Goal: Task Accomplishment & Management: Manage account settings

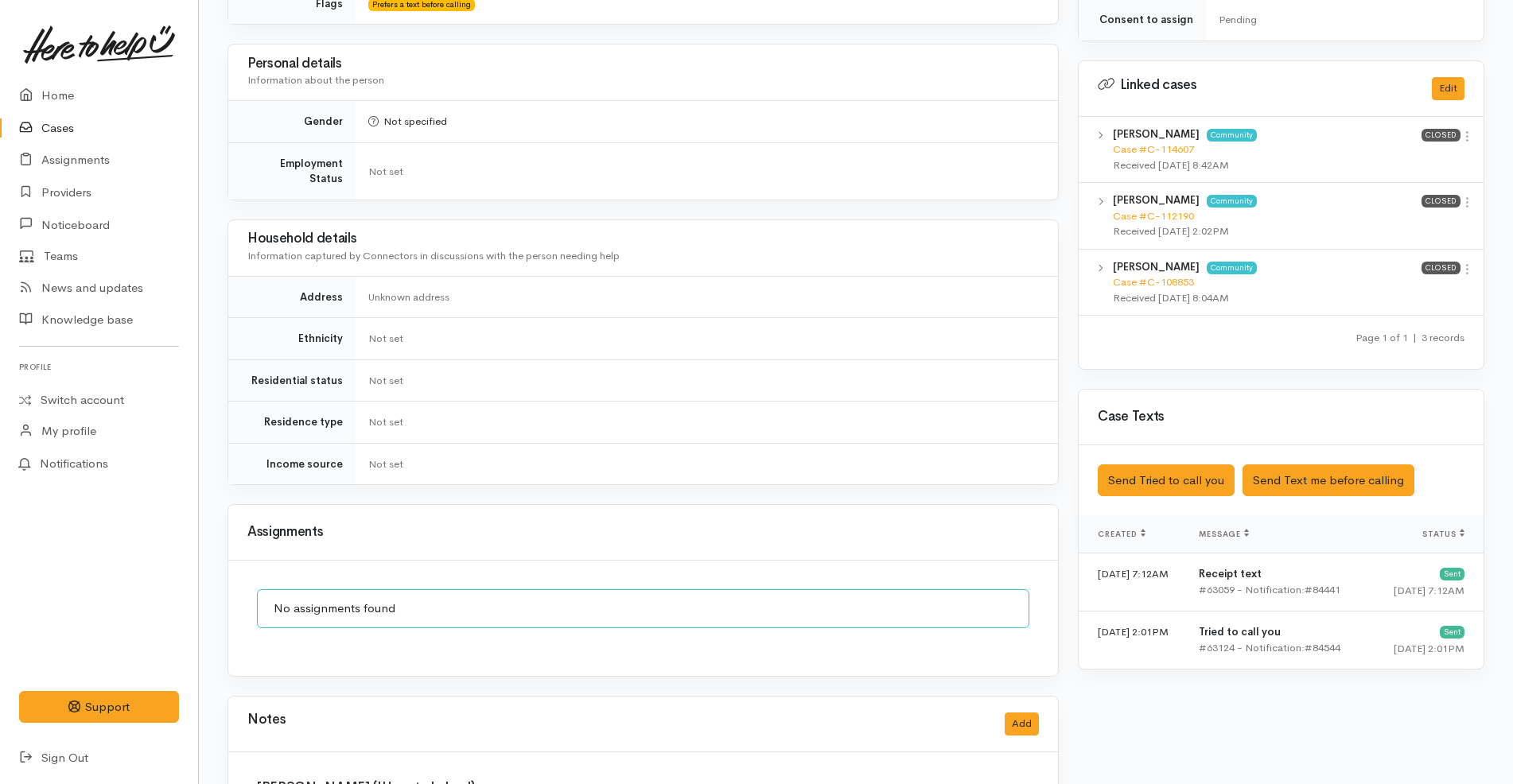
scroll to position [886, 0]
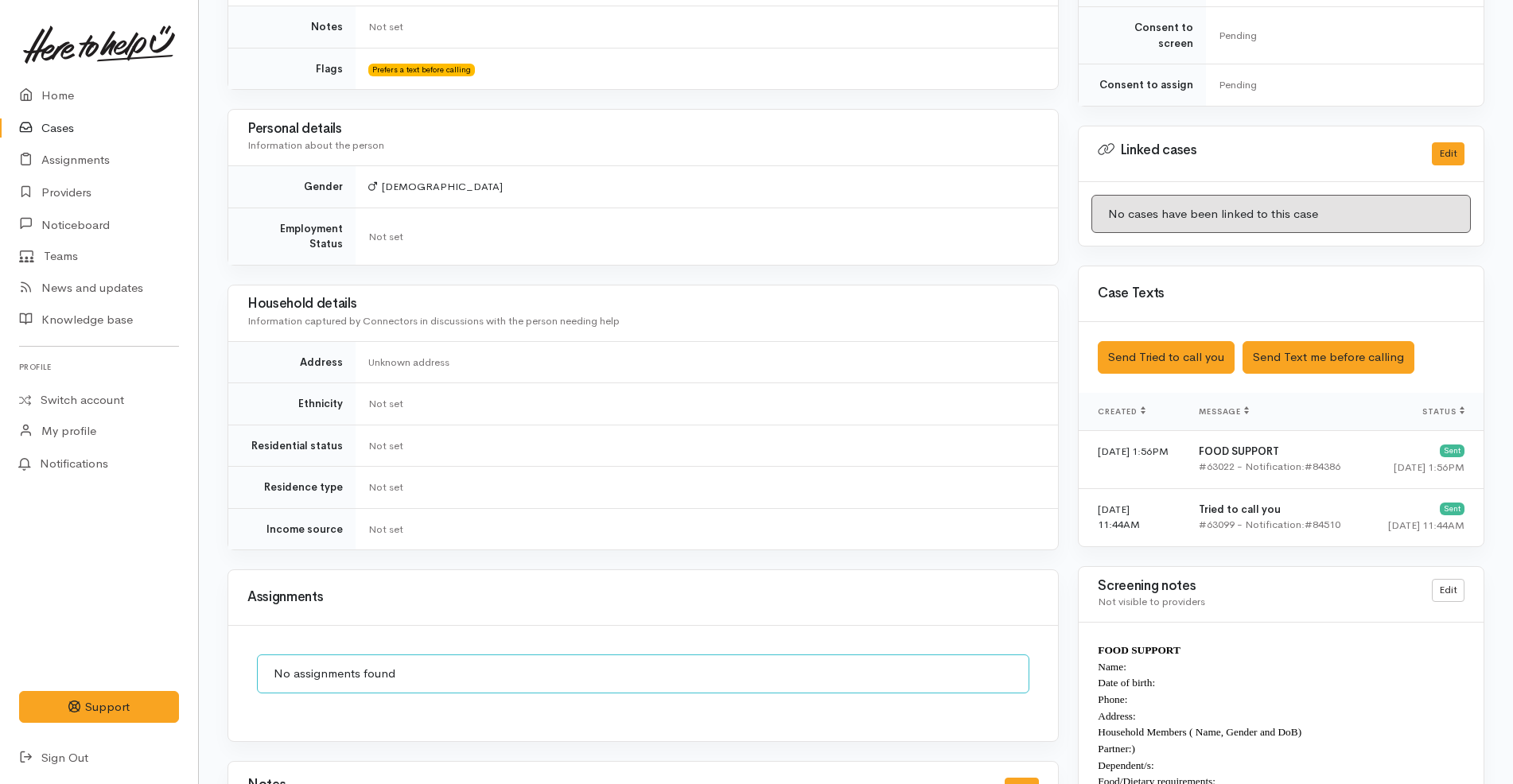
scroll to position [1018, 0]
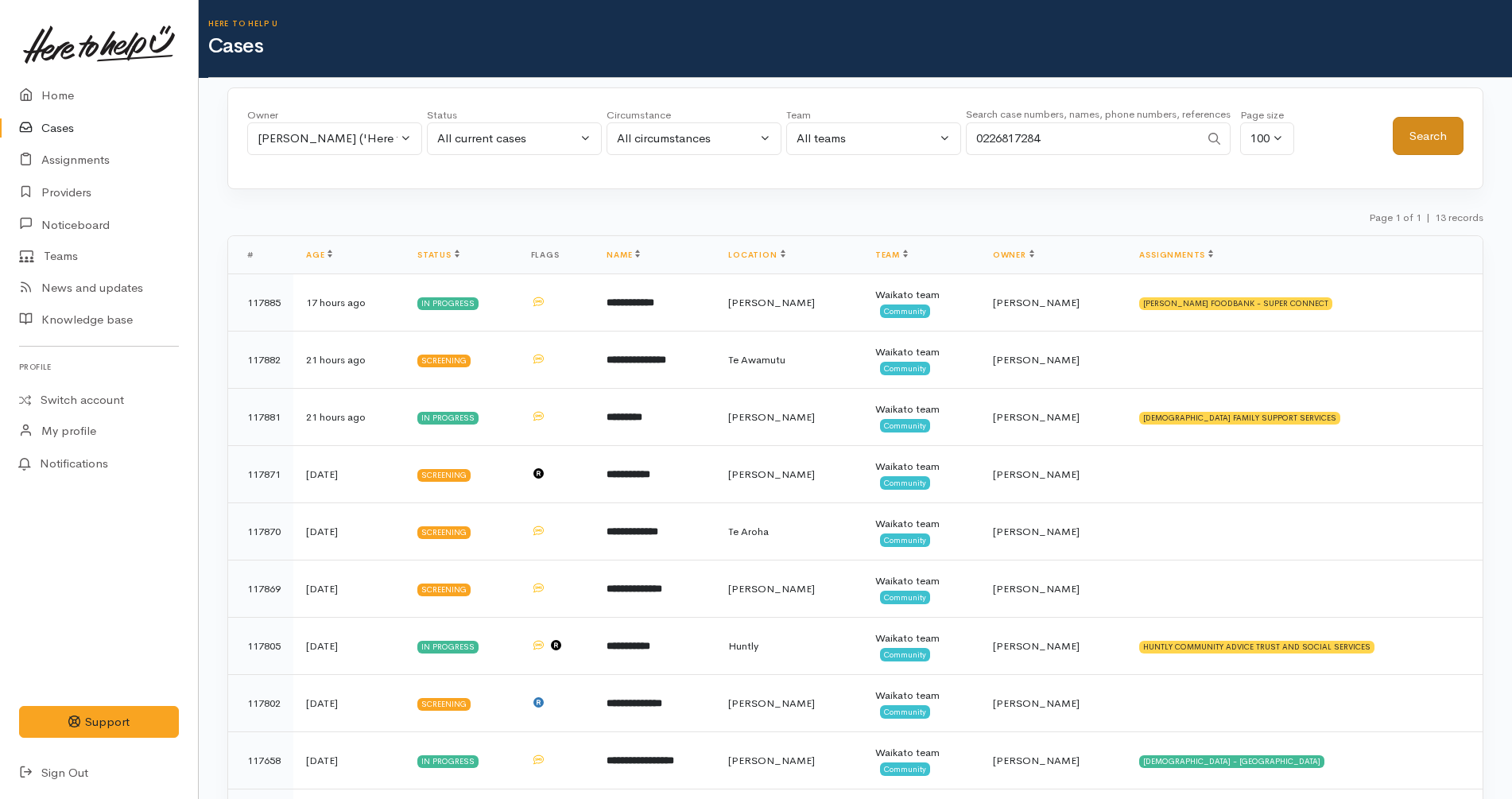
type input "0226817284"
click at [1443, 127] on button "Search" at bounding box center [1428, 137] width 71 height 39
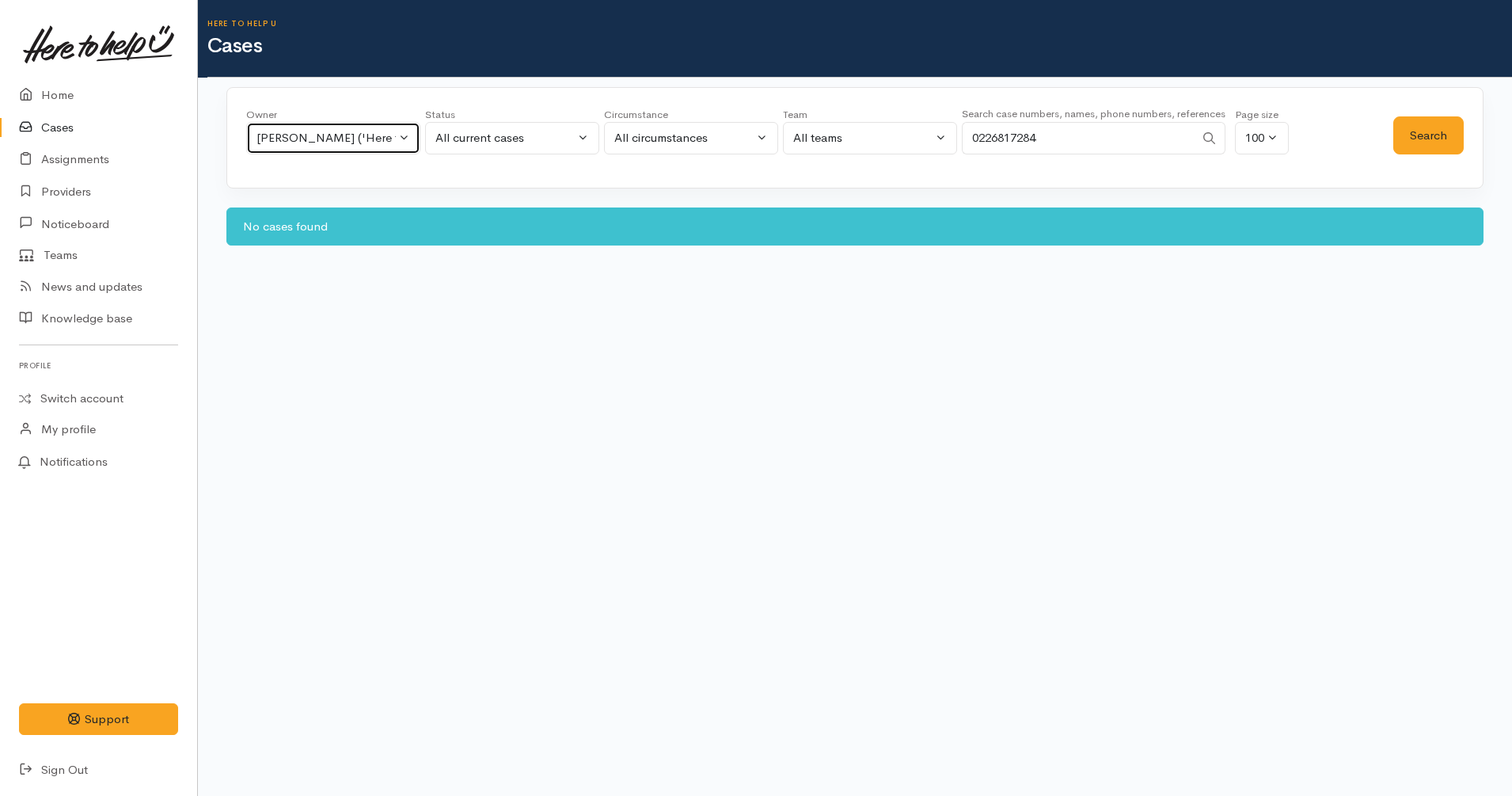
click at [389, 134] on div "[PERSON_NAME] ('Here to help u')" at bounding box center [326, 138] width 140 height 18
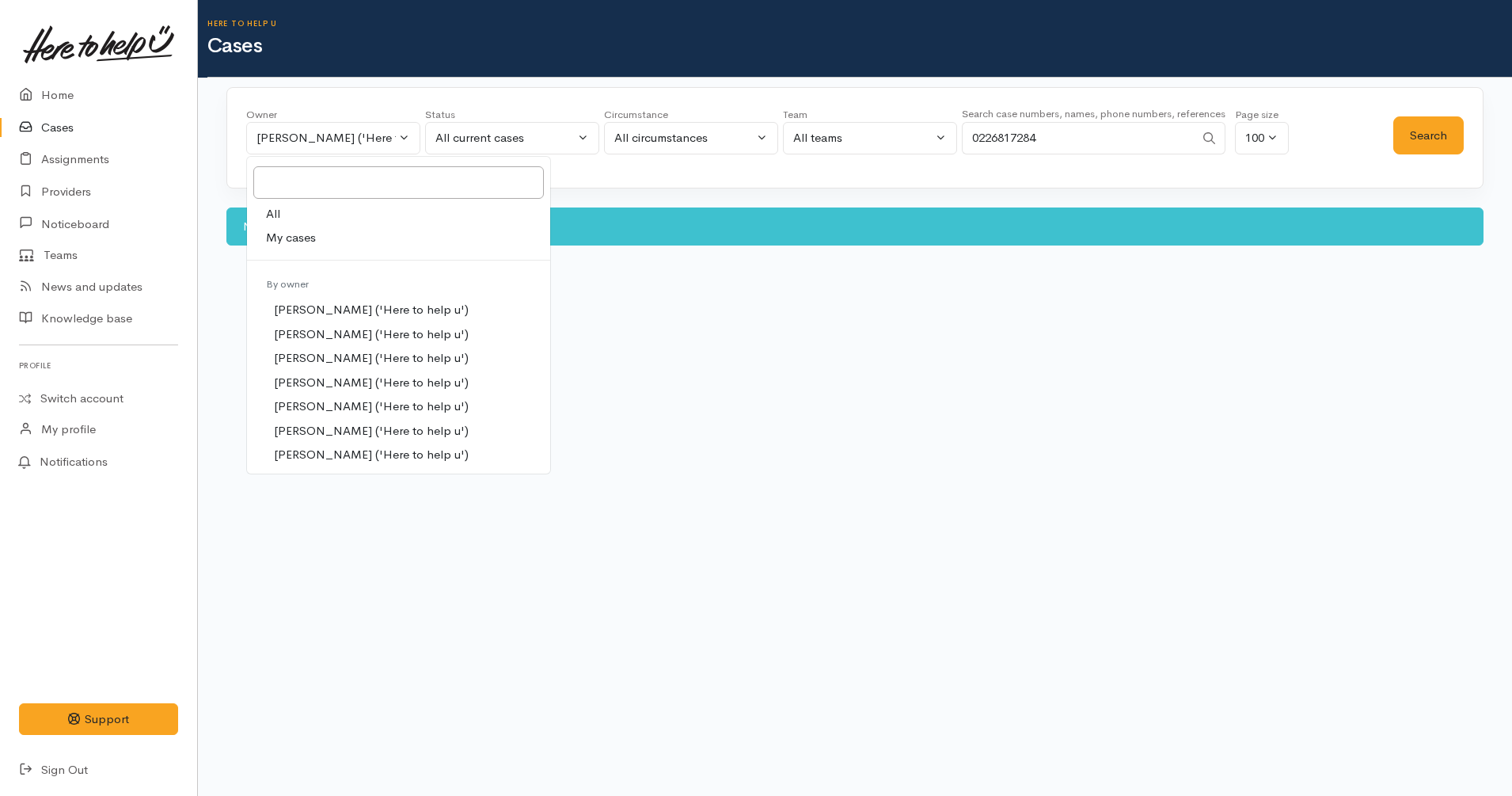
click at [337, 210] on link "All" at bounding box center [398, 214] width 303 height 25
select select "-1"
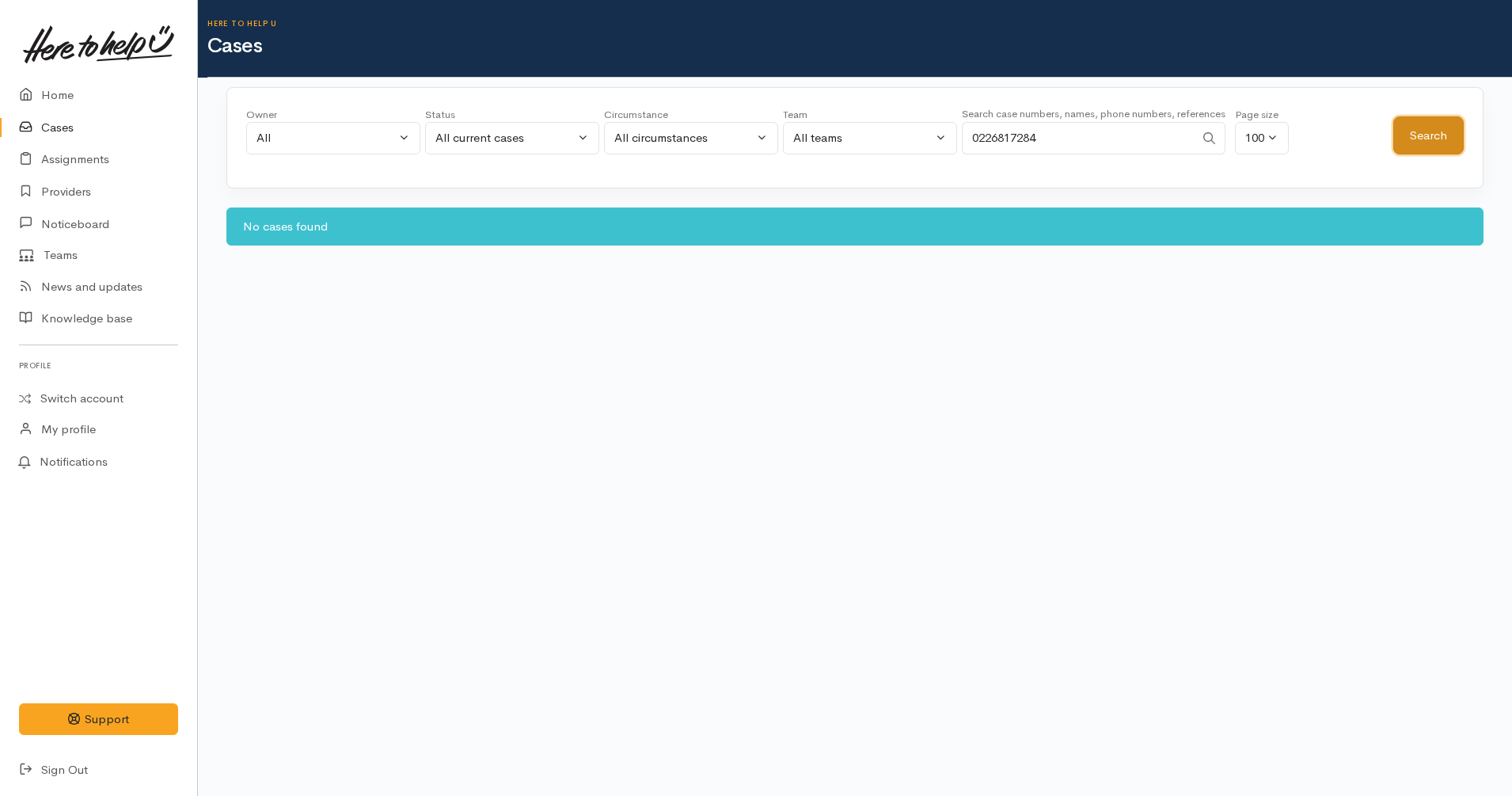
click at [1426, 134] on button "Search" at bounding box center [1428, 136] width 70 height 39
click at [489, 132] on div "All current cases" at bounding box center [505, 138] width 140 height 18
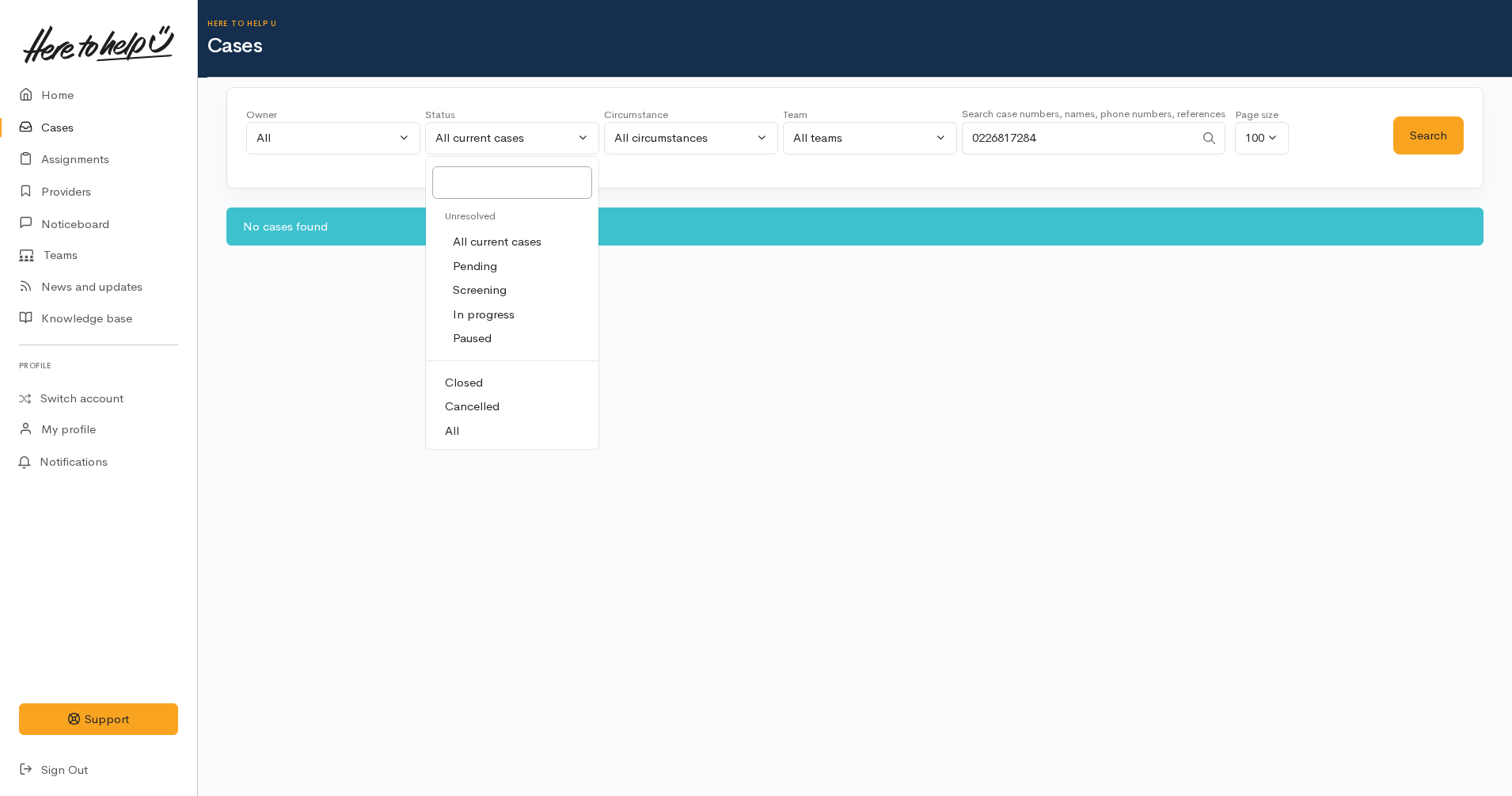
click at [528, 430] on link "All" at bounding box center [512, 431] width 172 height 25
select select "All"
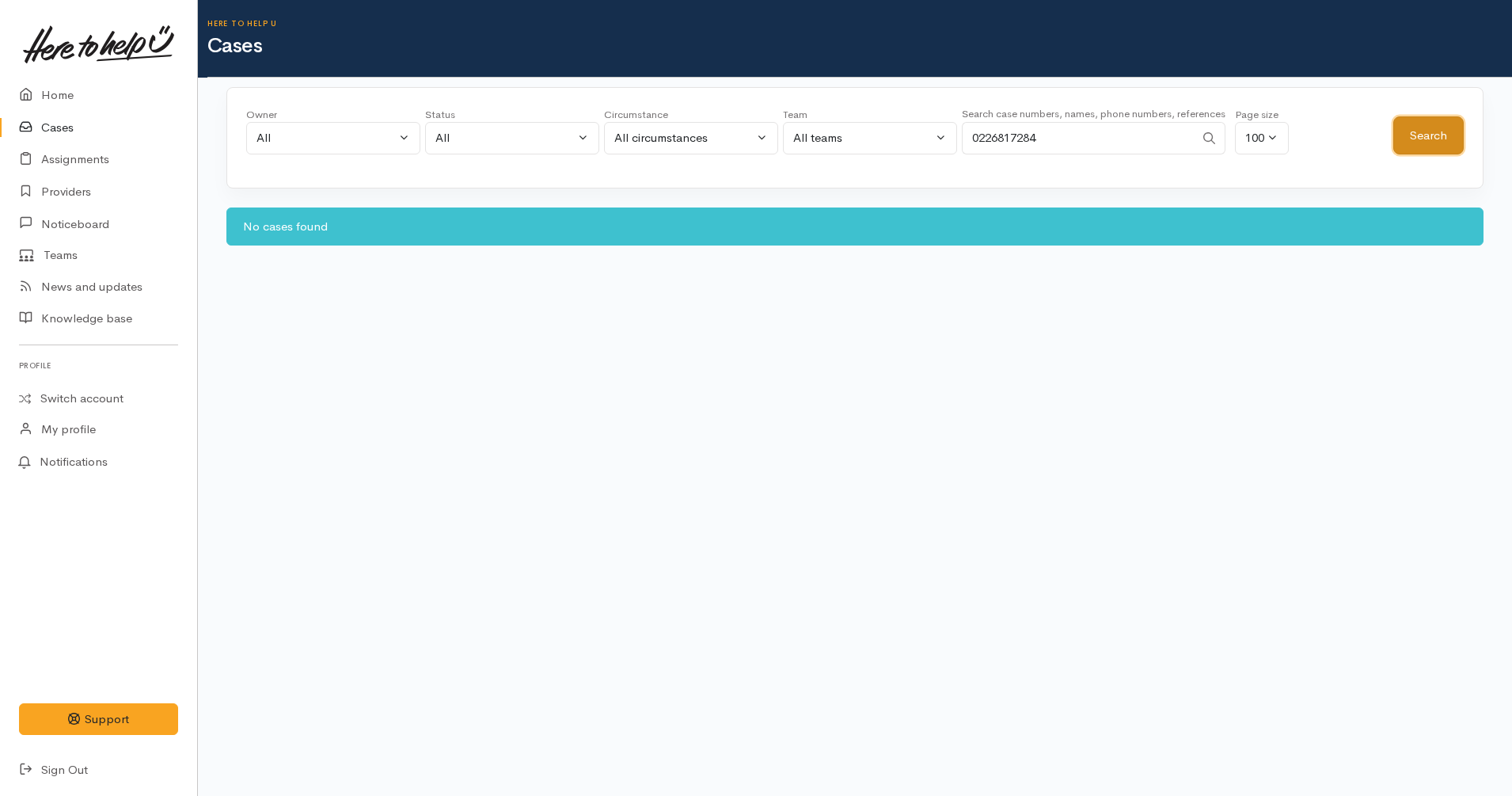
click at [1436, 132] on button "Search" at bounding box center [1428, 136] width 70 height 39
click at [1002, 131] on input "0226817284" at bounding box center [1078, 138] width 233 height 33
paste input "Search"
type input "0226817284"
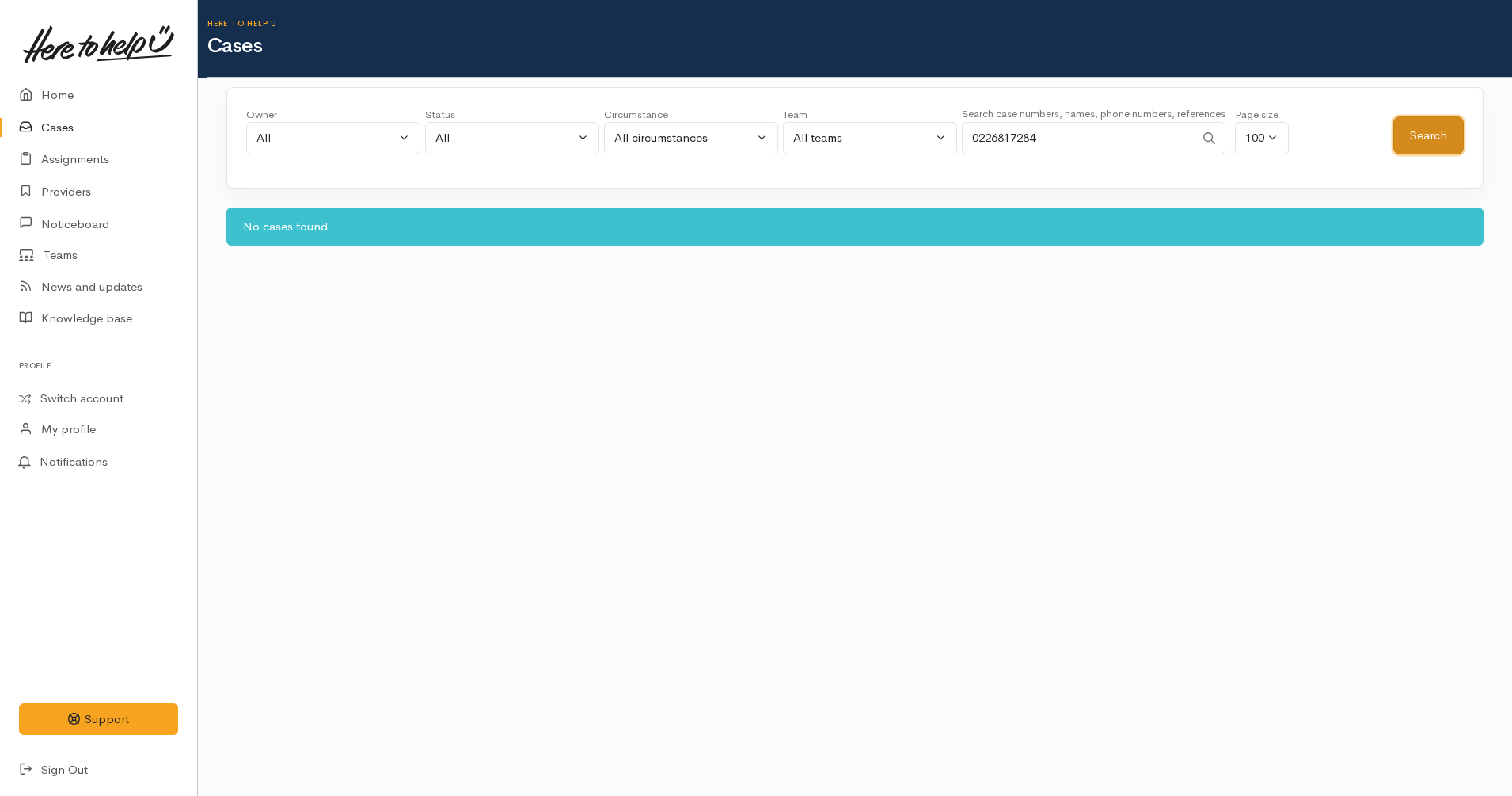
click at [1434, 133] on button "Search" at bounding box center [1428, 136] width 70 height 39
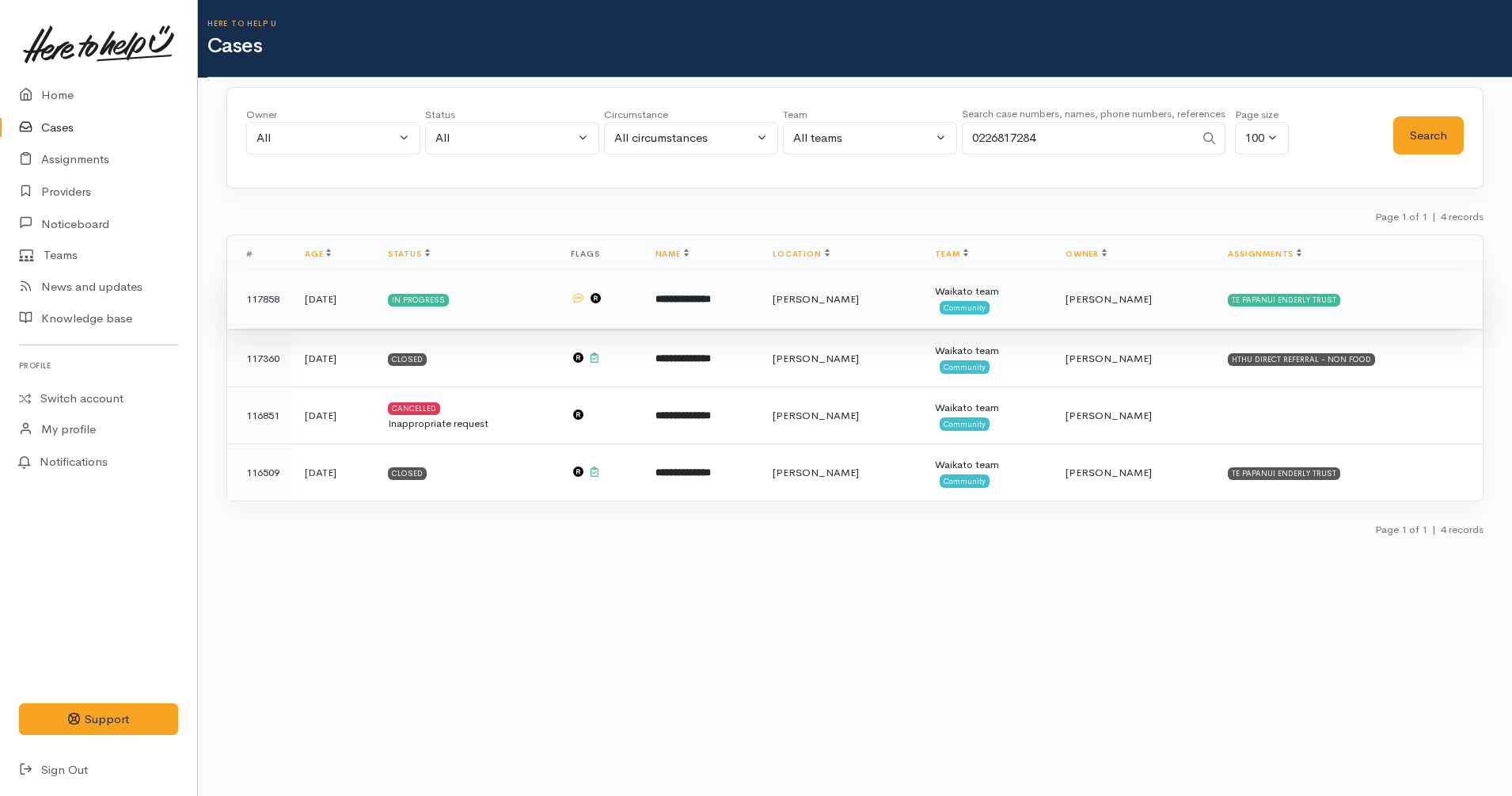
click at [761, 308] on td "**********" at bounding box center [701, 300] width 118 height 57
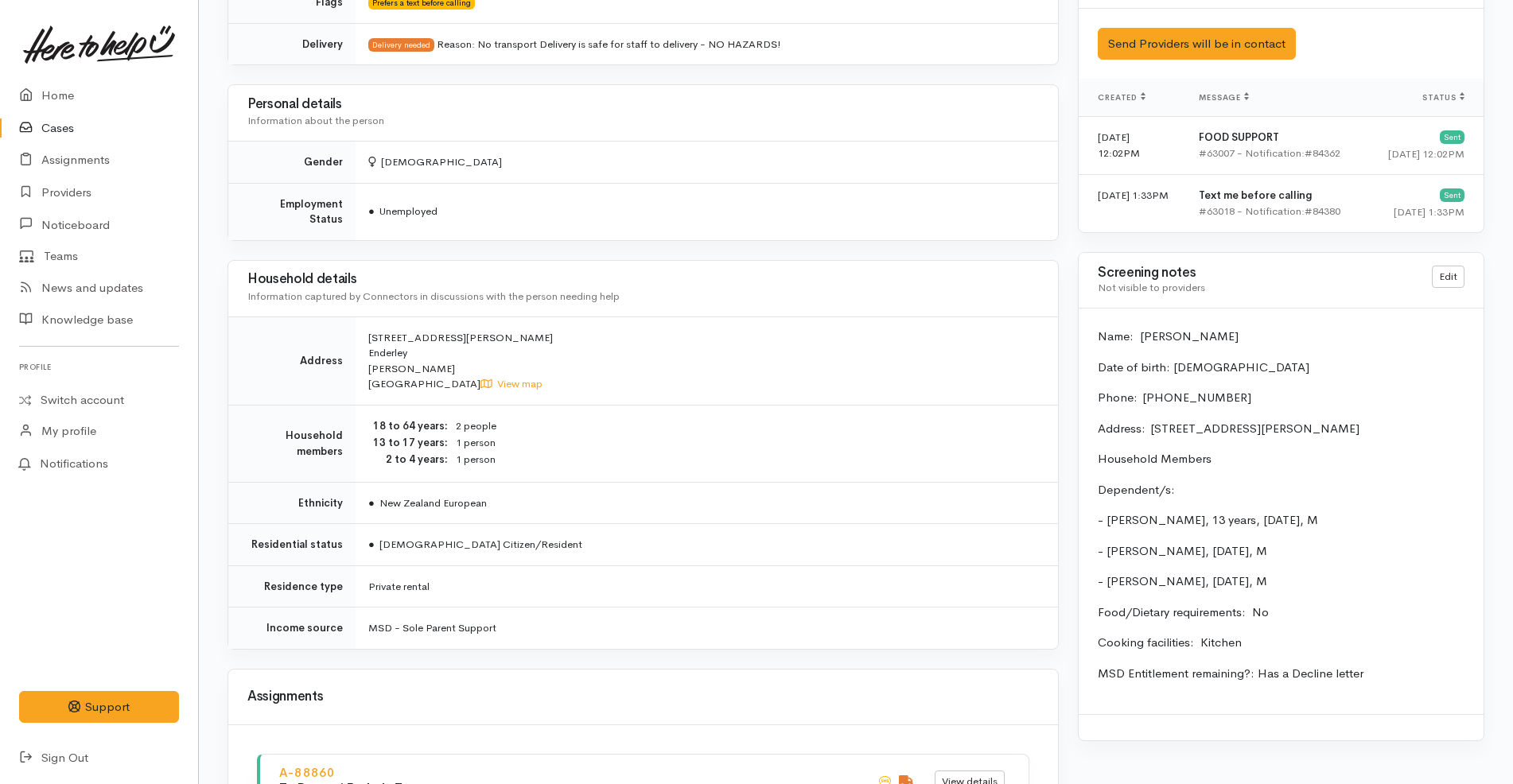
scroll to position [1138, 0]
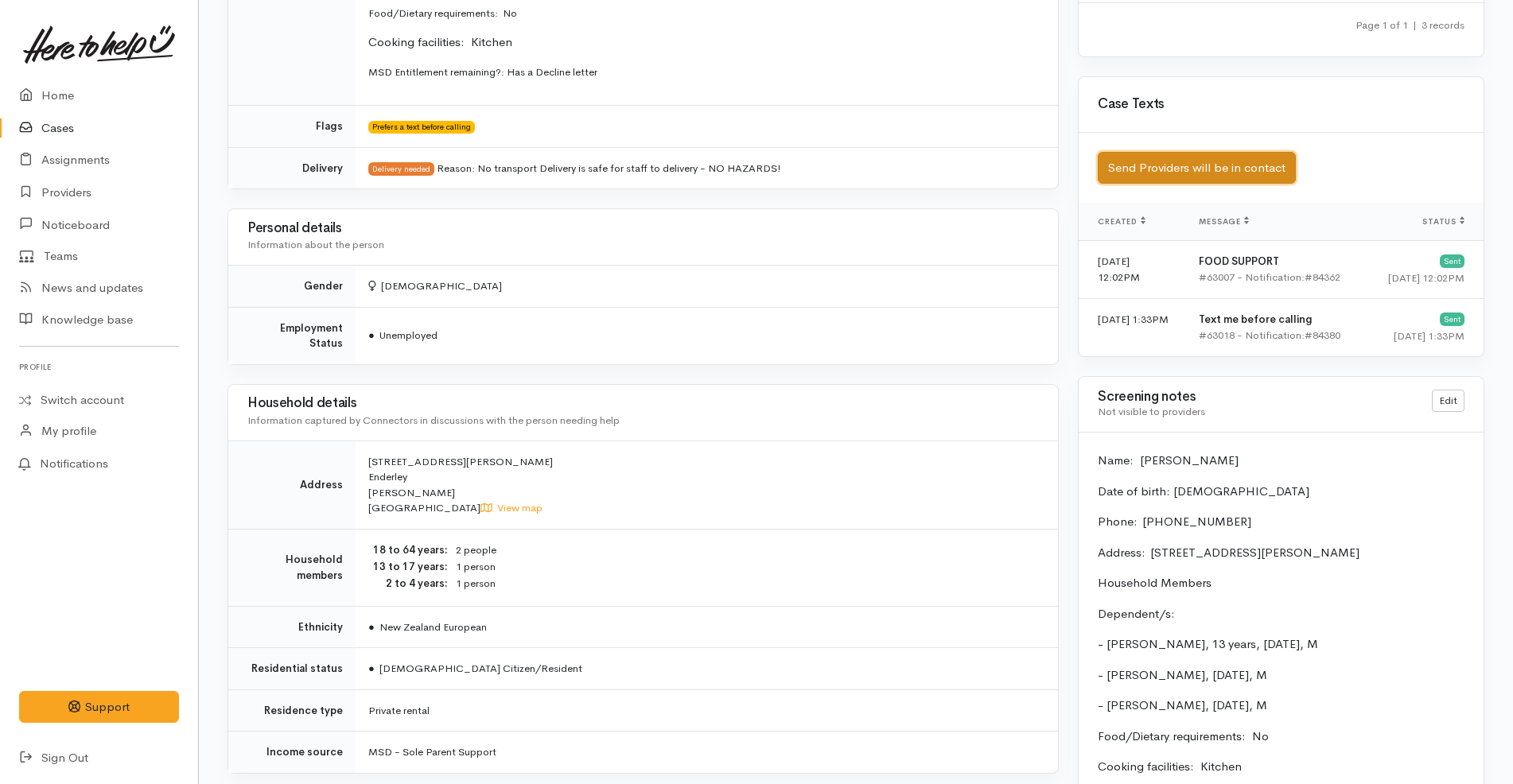
click at [1202, 178] on button "Send Providers will be in contact" at bounding box center [1197, 168] width 198 height 33
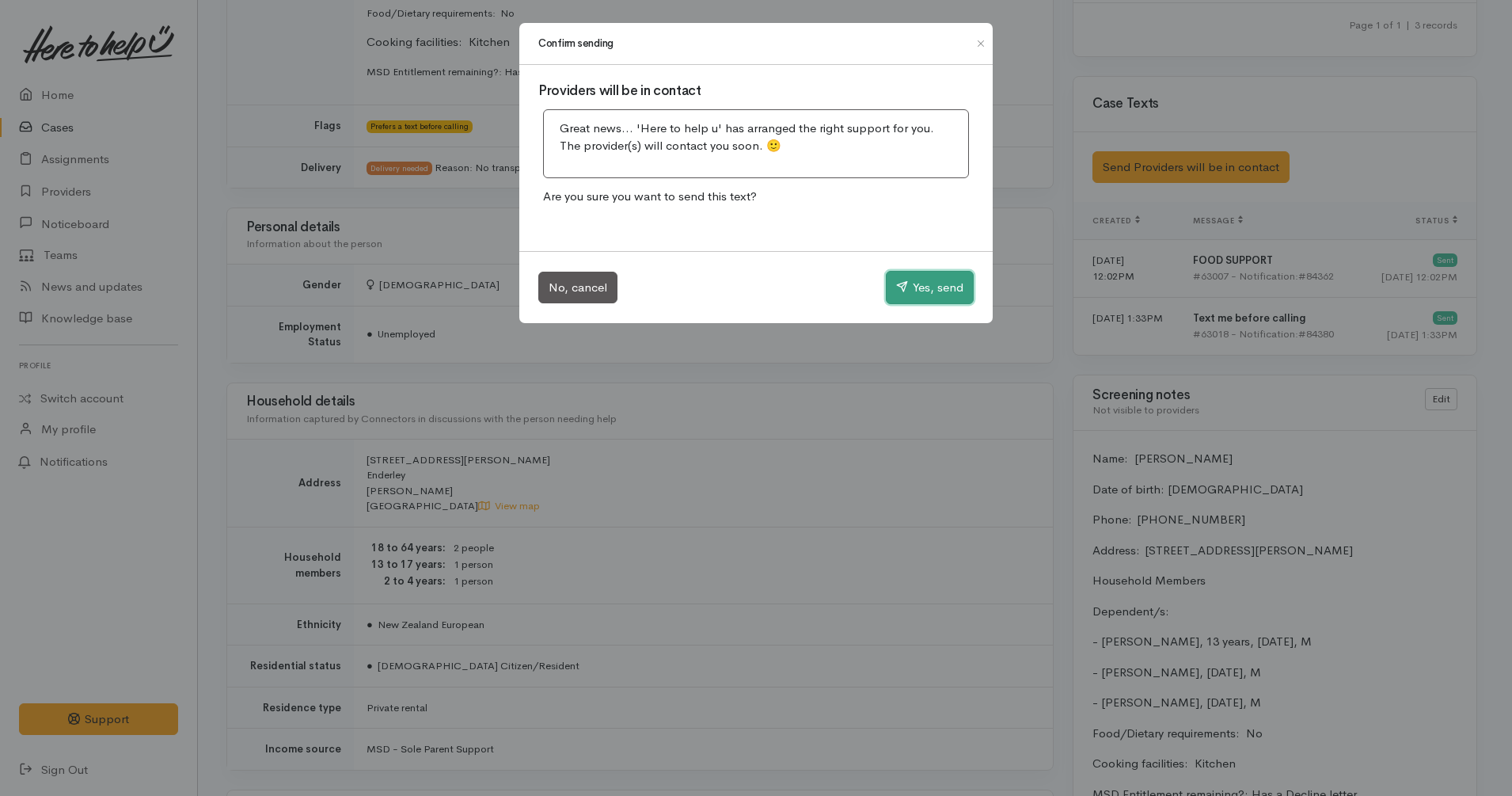
click at [947, 288] on button "Yes, send" at bounding box center [930, 287] width 88 height 33
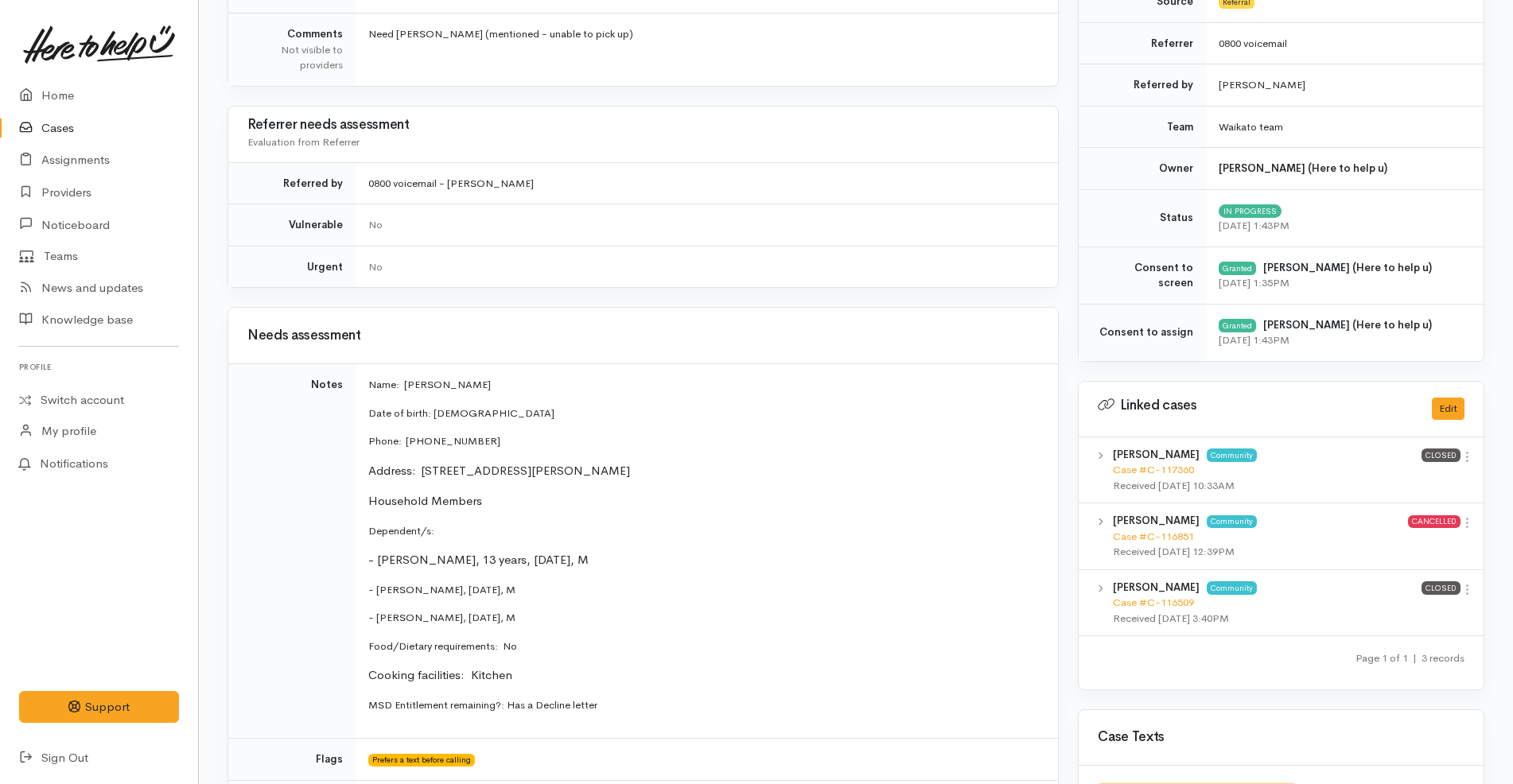
scroll to position [0, 0]
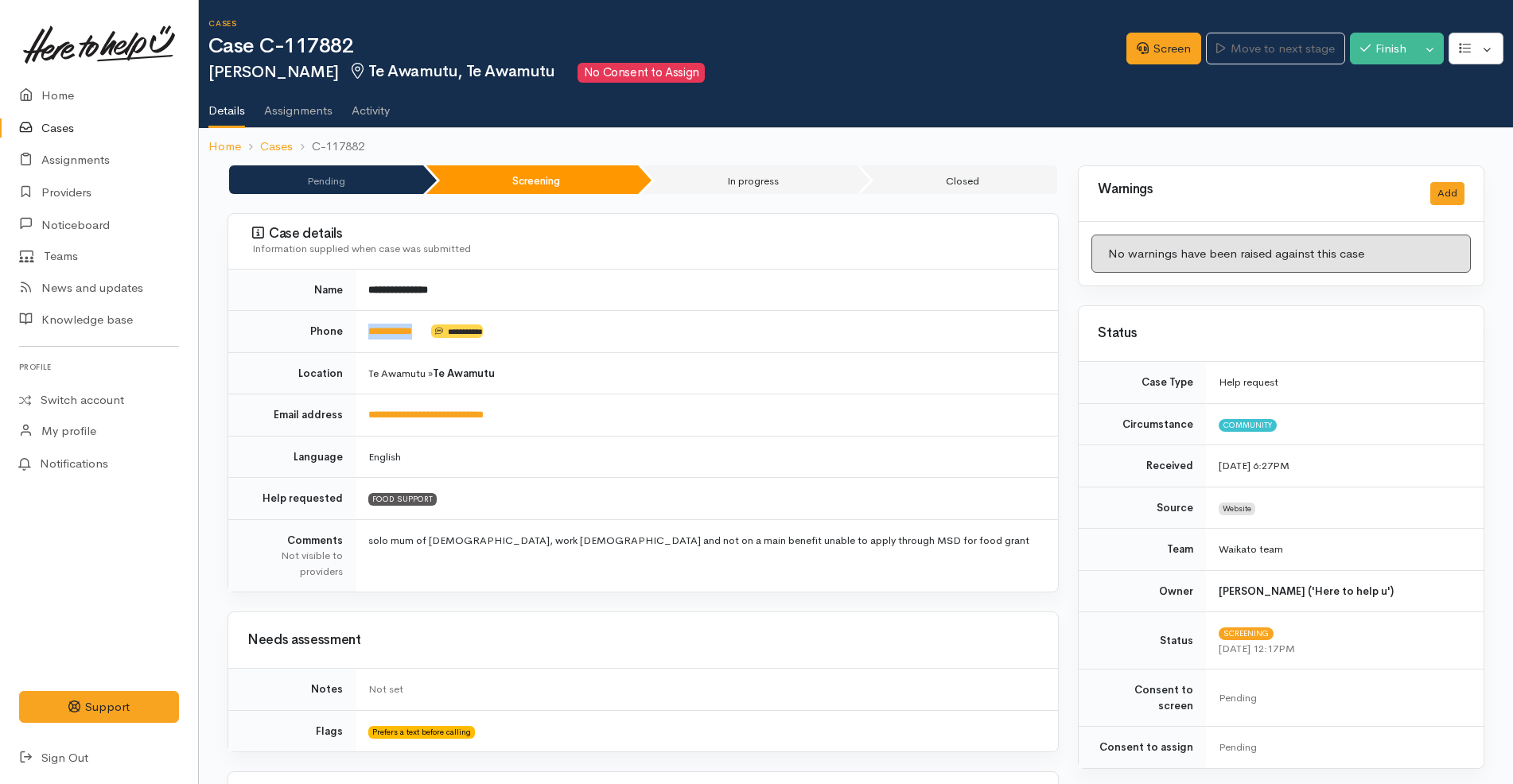
drag, startPoint x: 435, startPoint y: 332, endPoint x: 363, endPoint y: 332, distance: 72.0
click at [363, 332] on td "**********" at bounding box center [706, 331] width 703 height 42
copy td "**********"
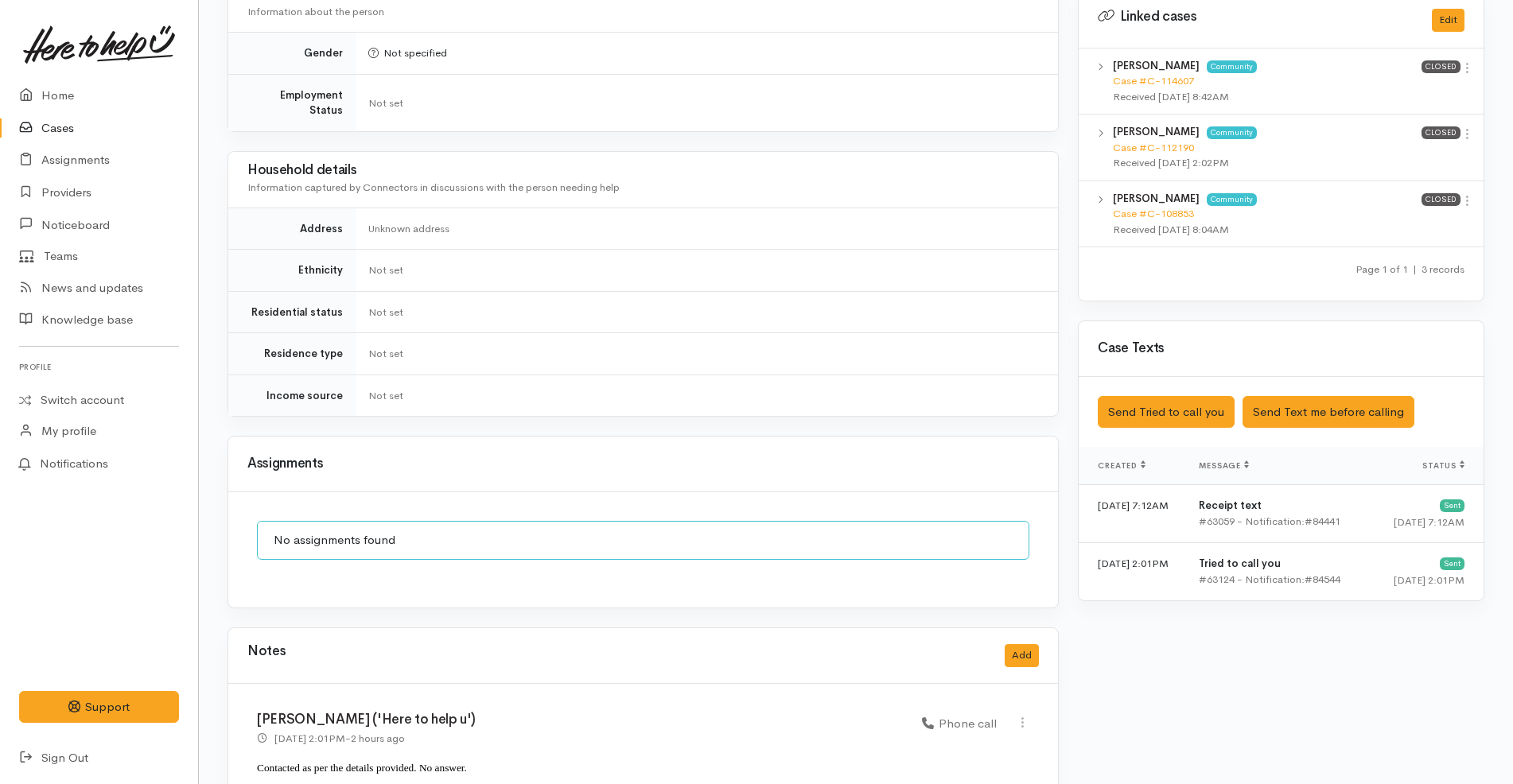
scroll to position [886, 0]
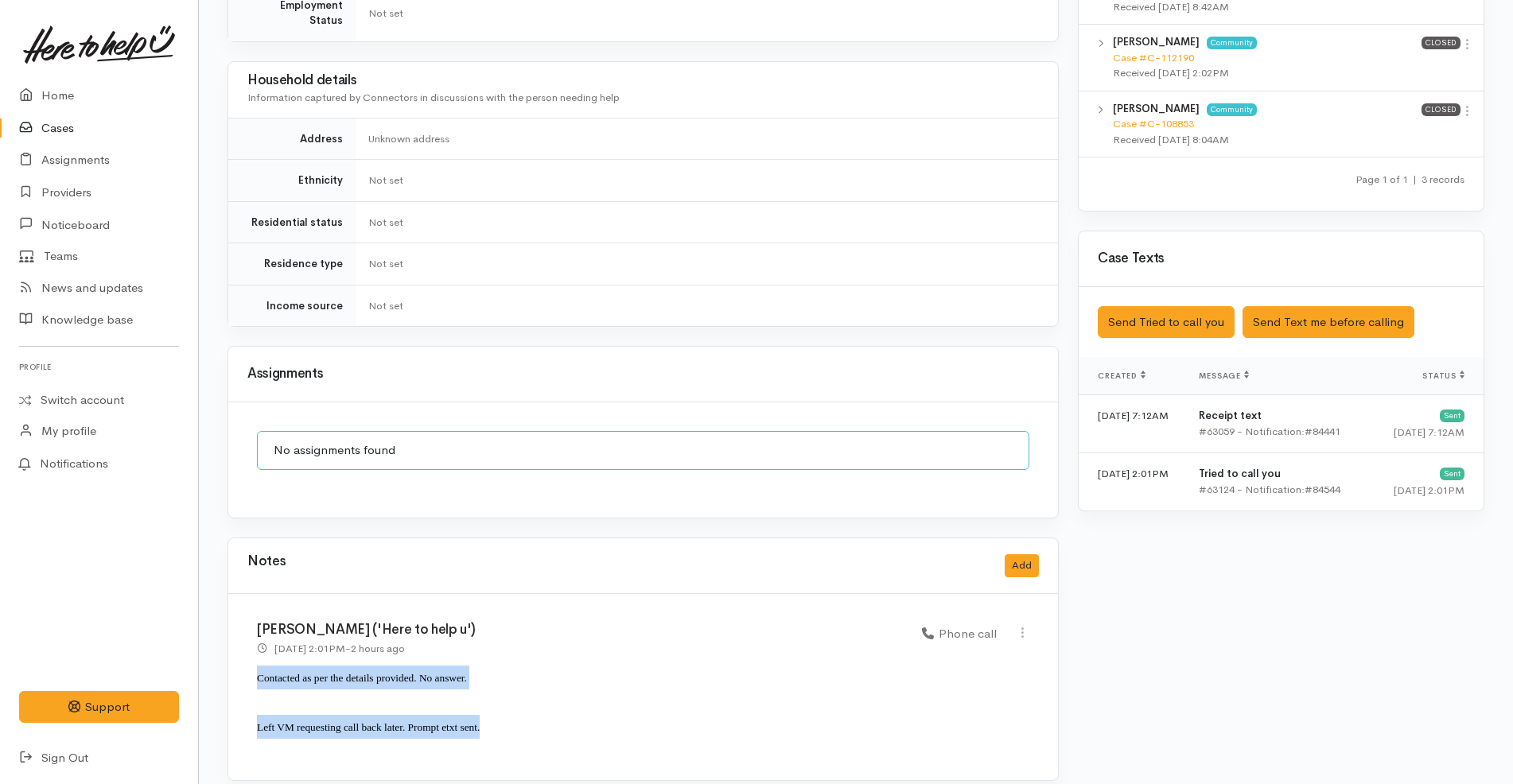
drag, startPoint x: 515, startPoint y: 726, endPoint x: 251, endPoint y: 655, distance: 273.4
click at [251, 655] on div "Katarina Daly ('Here to help u') 17 Sep 2025 2:01PM - 2 hours ago Phone call" at bounding box center [643, 687] width 830 height 186
copy div "Contacted as per the details provided. No answer. Left VM requesting call back …"
click at [1021, 555] on button "Add" at bounding box center [1022, 566] width 34 height 23
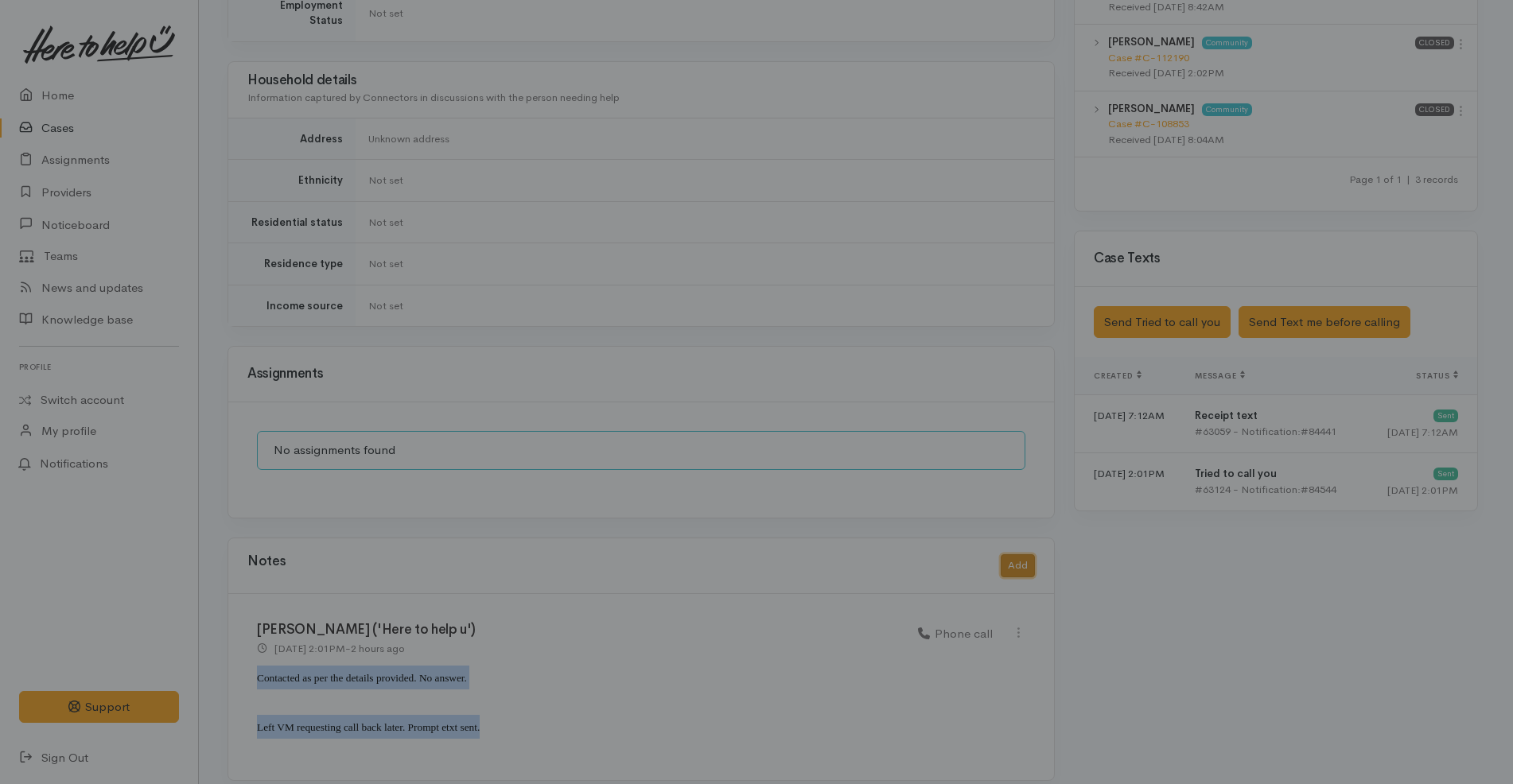
scroll to position [871, 0]
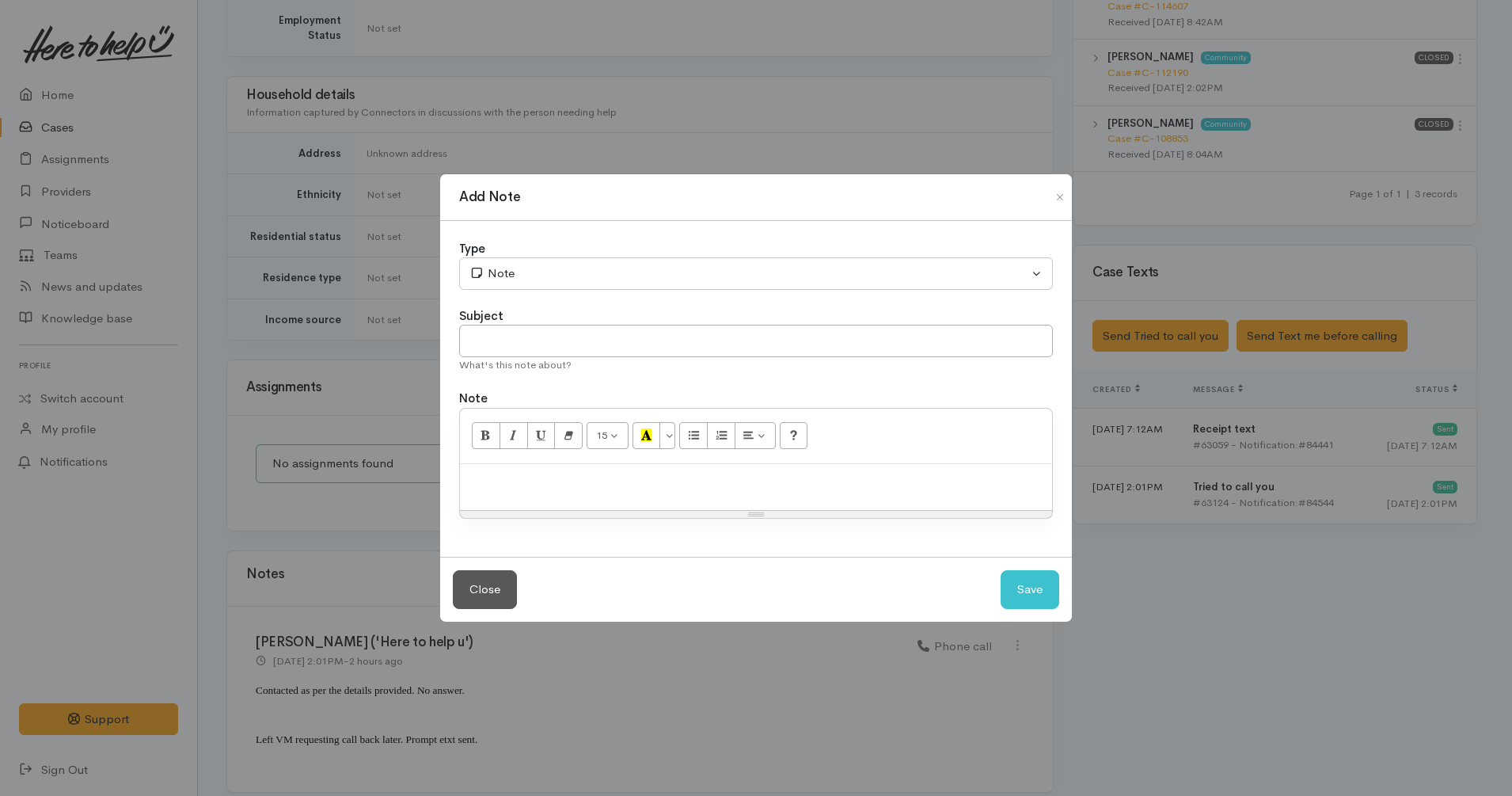
click at [610, 495] on div at bounding box center [756, 487] width 592 height 47
paste div
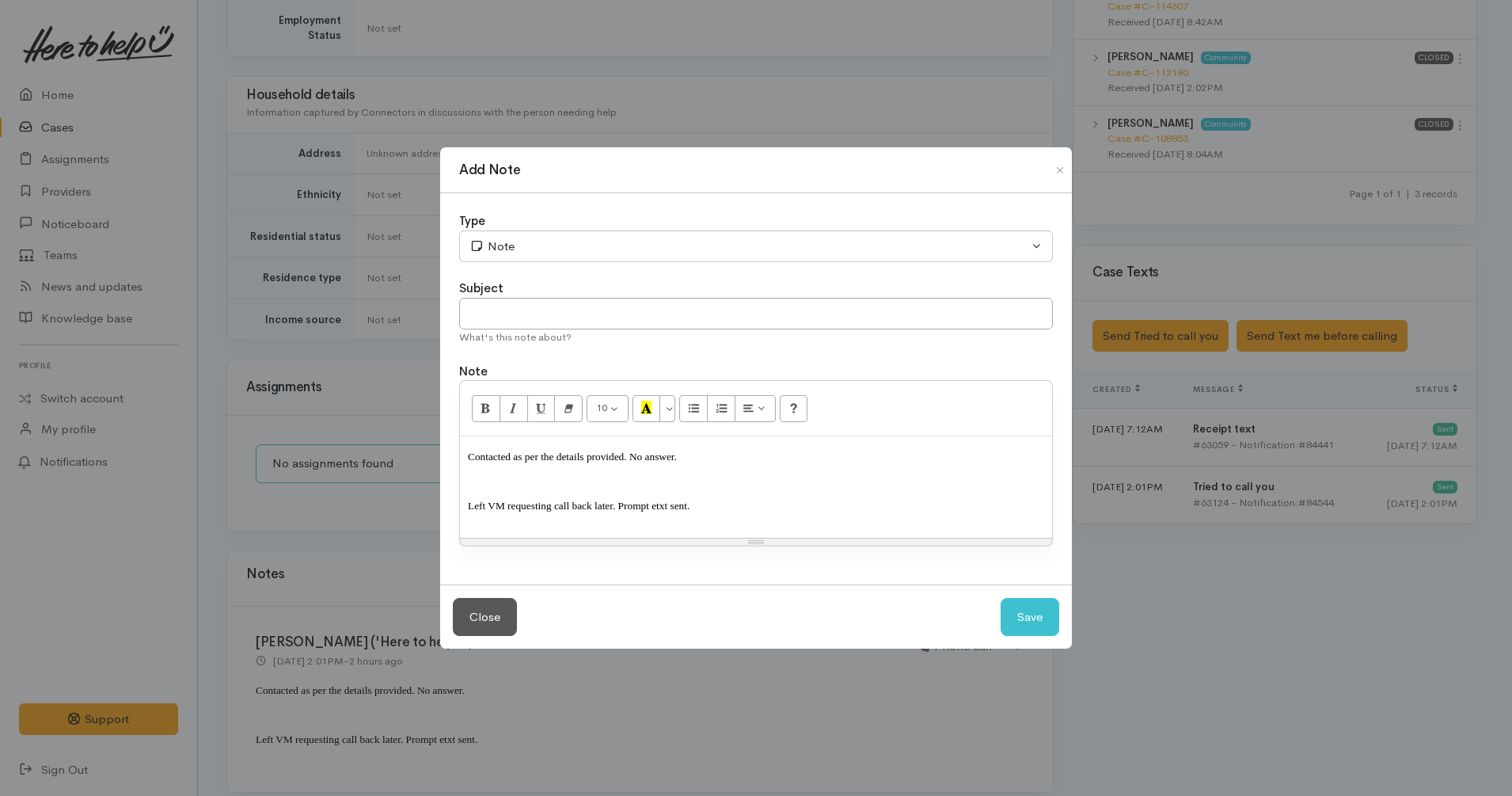
click at [600, 505] on span "Left VM requesting call back later. Prompt etxt sent." at bounding box center [578, 505] width 221 height 12
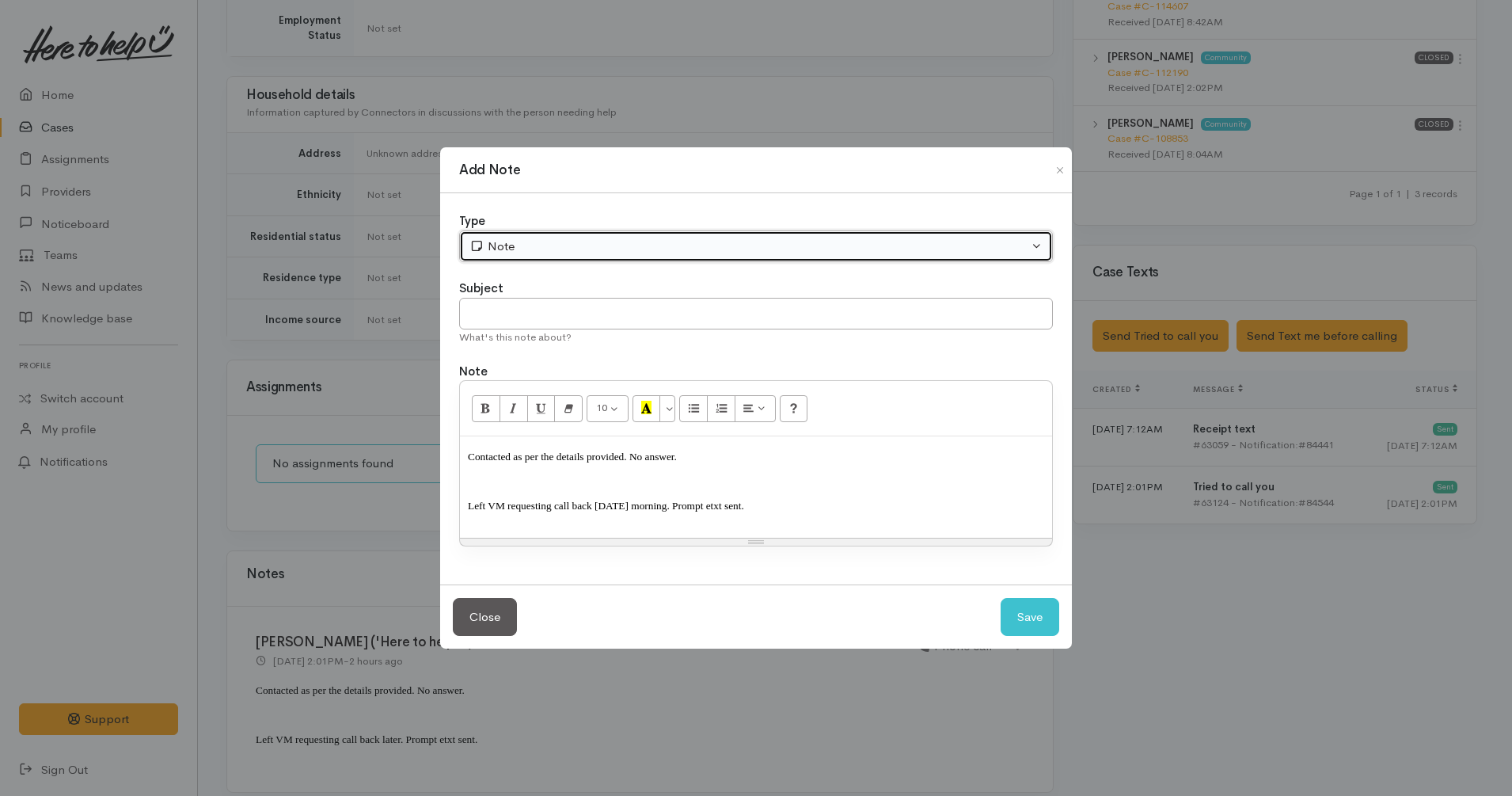
click at [539, 245] on div "Note" at bounding box center [748, 246] width 559 height 18
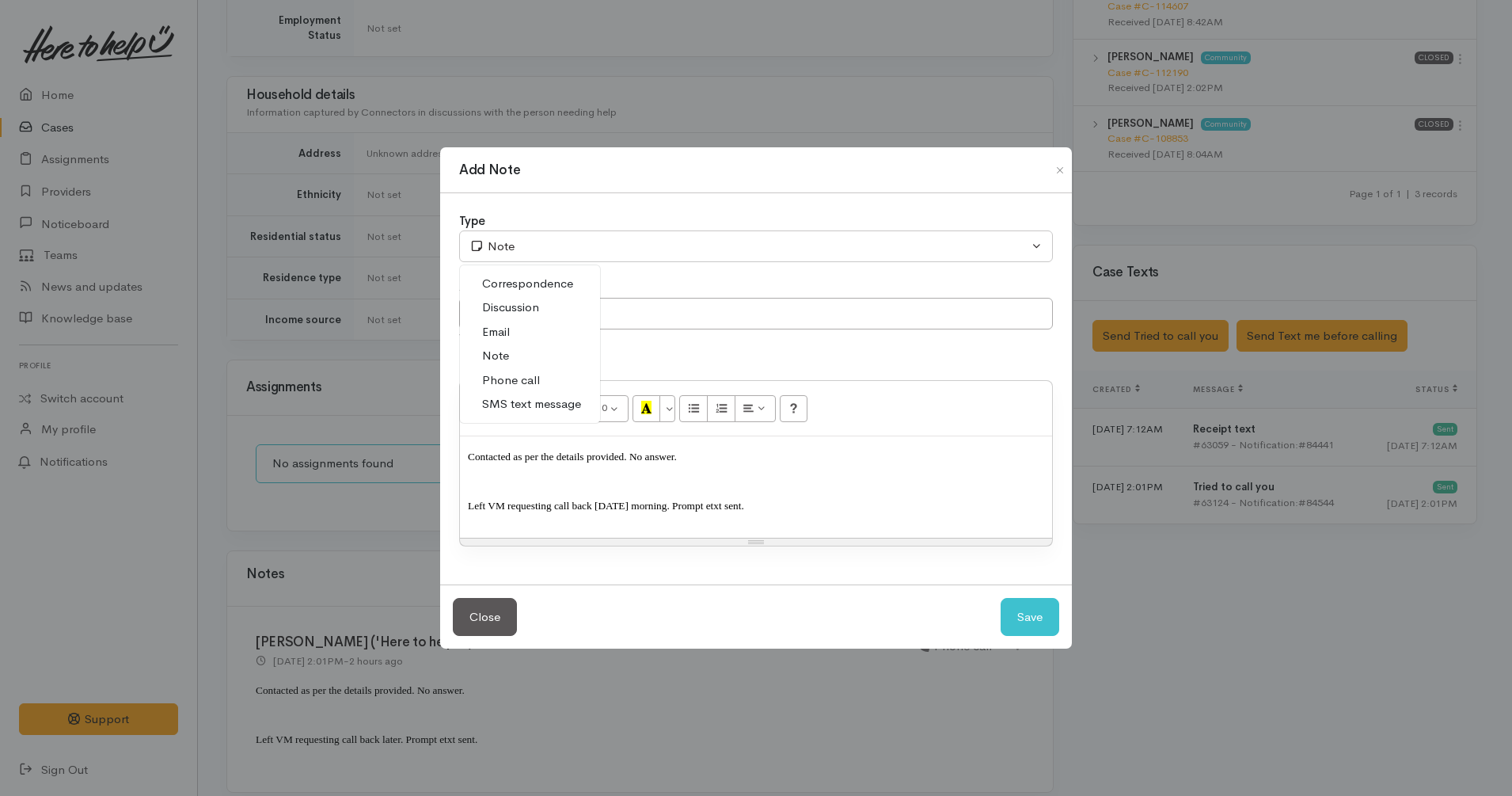
click at [531, 376] on span "Phone call" at bounding box center [511, 381] width 58 height 18
click at [1030, 620] on button "Save" at bounding box center [1030, 618] width 59 height 39
select select "1"
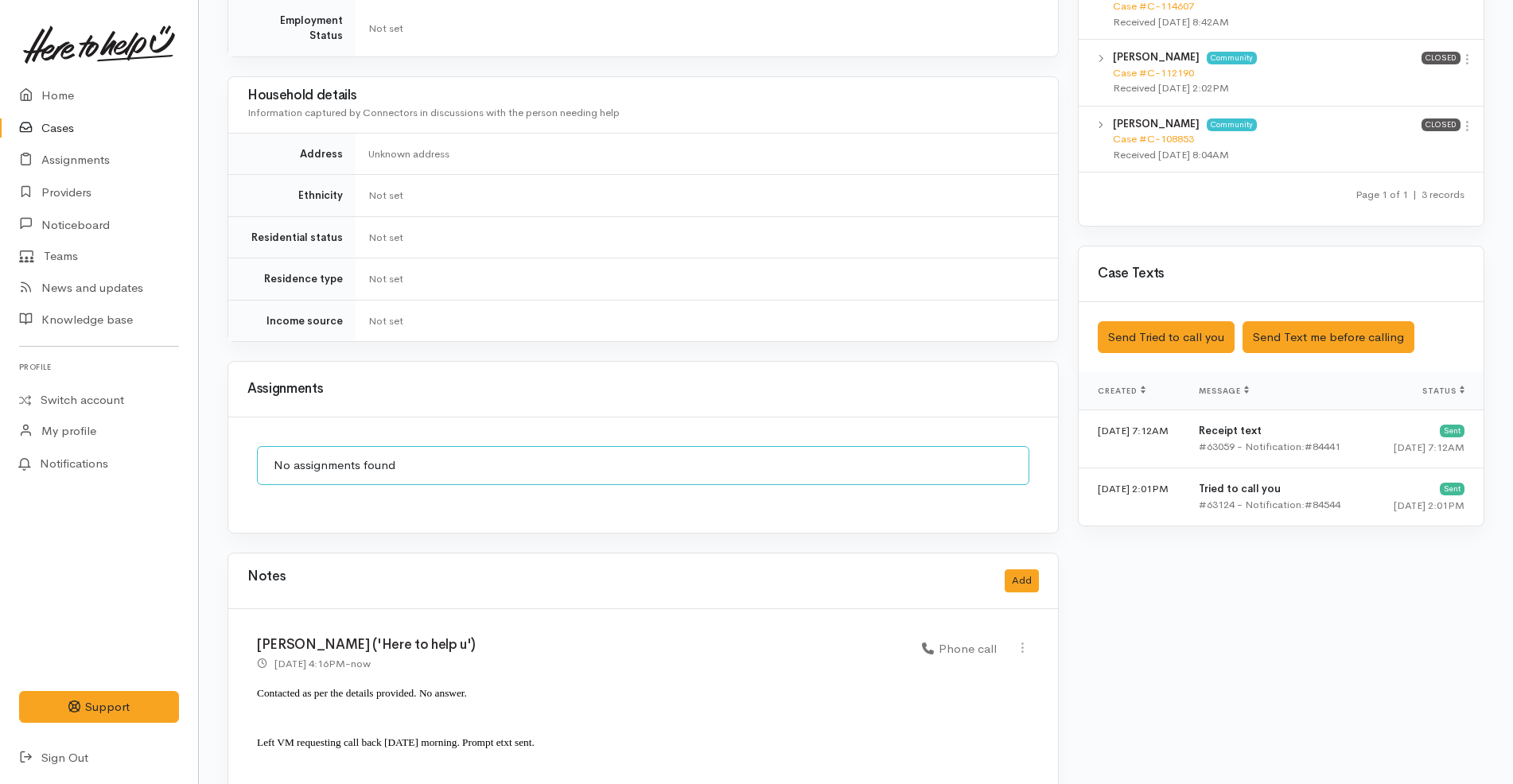
scroll to position [1073, 0]
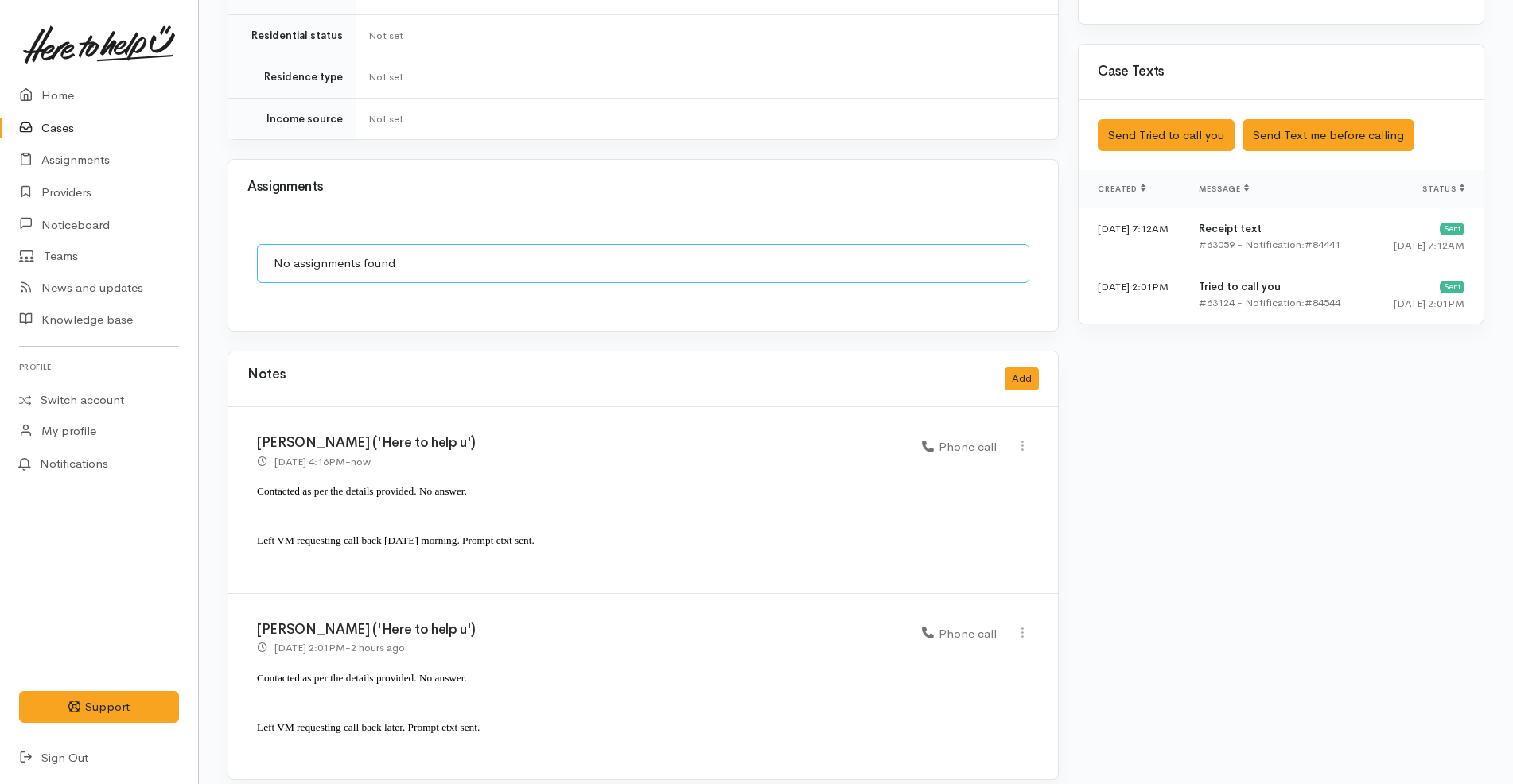
drag, startPoint x: 579, startPoint y: 545, endPoint x: 249, endPoint y: 485, distance: 335.4
click at [249, 485] on div "Katarina Daly ('Here to help u') 17 Sep 2025 4:16PM - now Phone call" at bounding box center [643, 500] width 830 height 187
copy div "Contacted as per the details provided. No answer. Left VM requesting call back …"
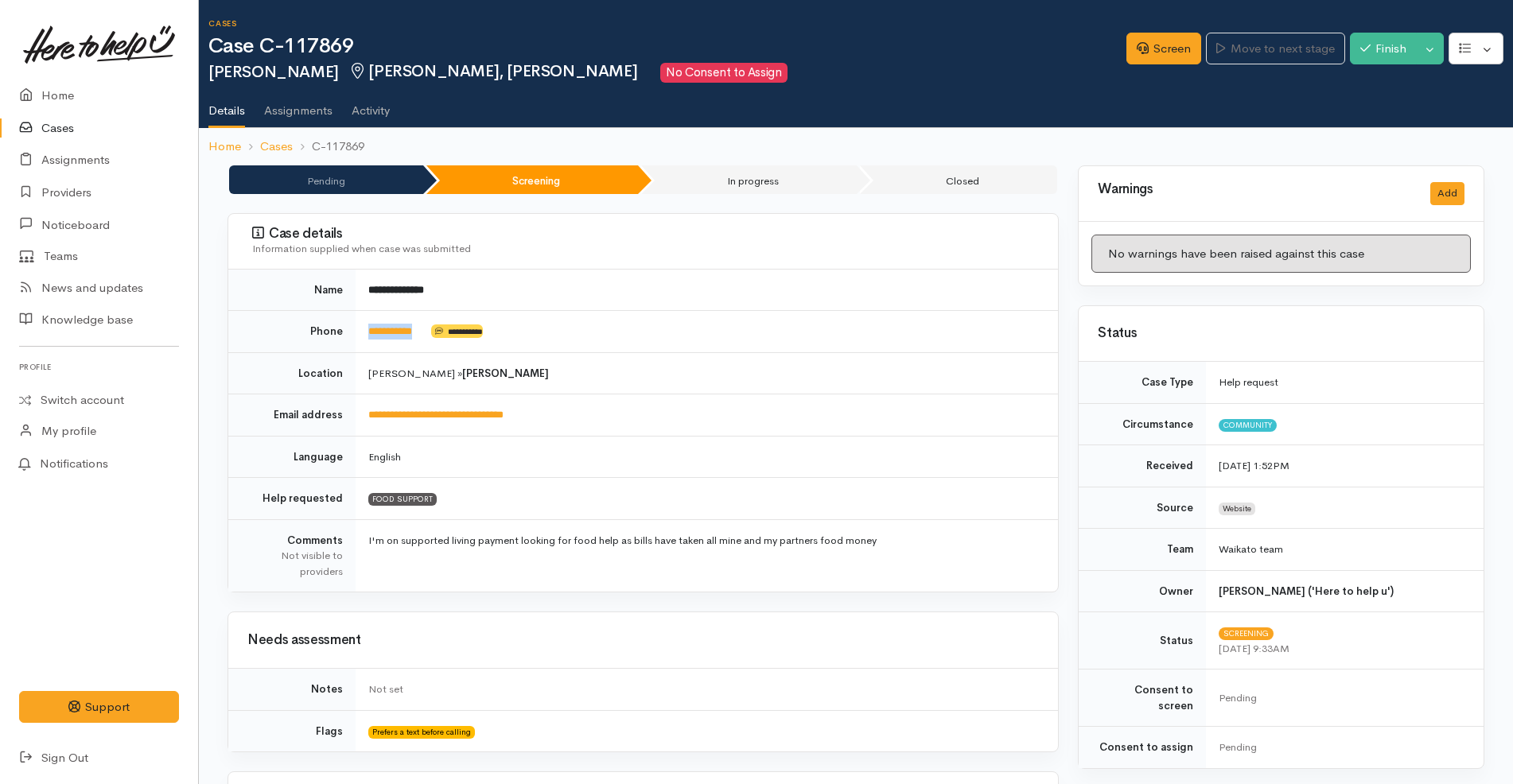
drag, startPoint x: 439, startPoint y: 342, endPoint x: 362, endPoint y: 331, distance: 77.8
click at [362, 331] on td "**********" at bounding box center [706, 331] width 703 height 42
copy td "**********"
click at [609, 371] on td "[PERSON_NAME] » [PERSON_NAME]" at bounding box center [706, 373] width 703 height 42
drag, startPoint x: 434, startPoint y: 331, endPoint x: 362, endPoint y: 330, distance: 72.0
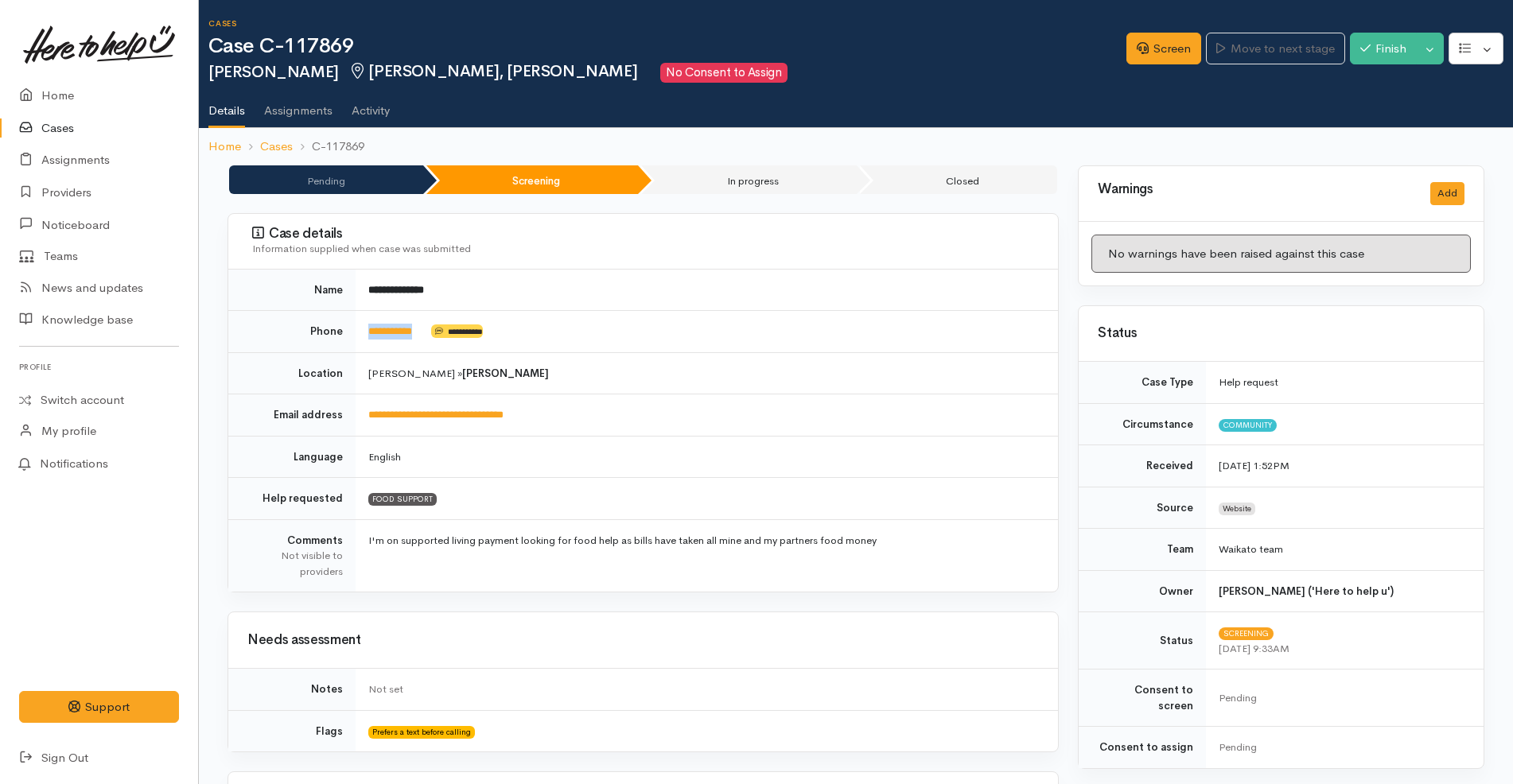
click at [362, 330] on td "**********" at bounding box center [706, 331] width 703 height 42
copy td "**********"
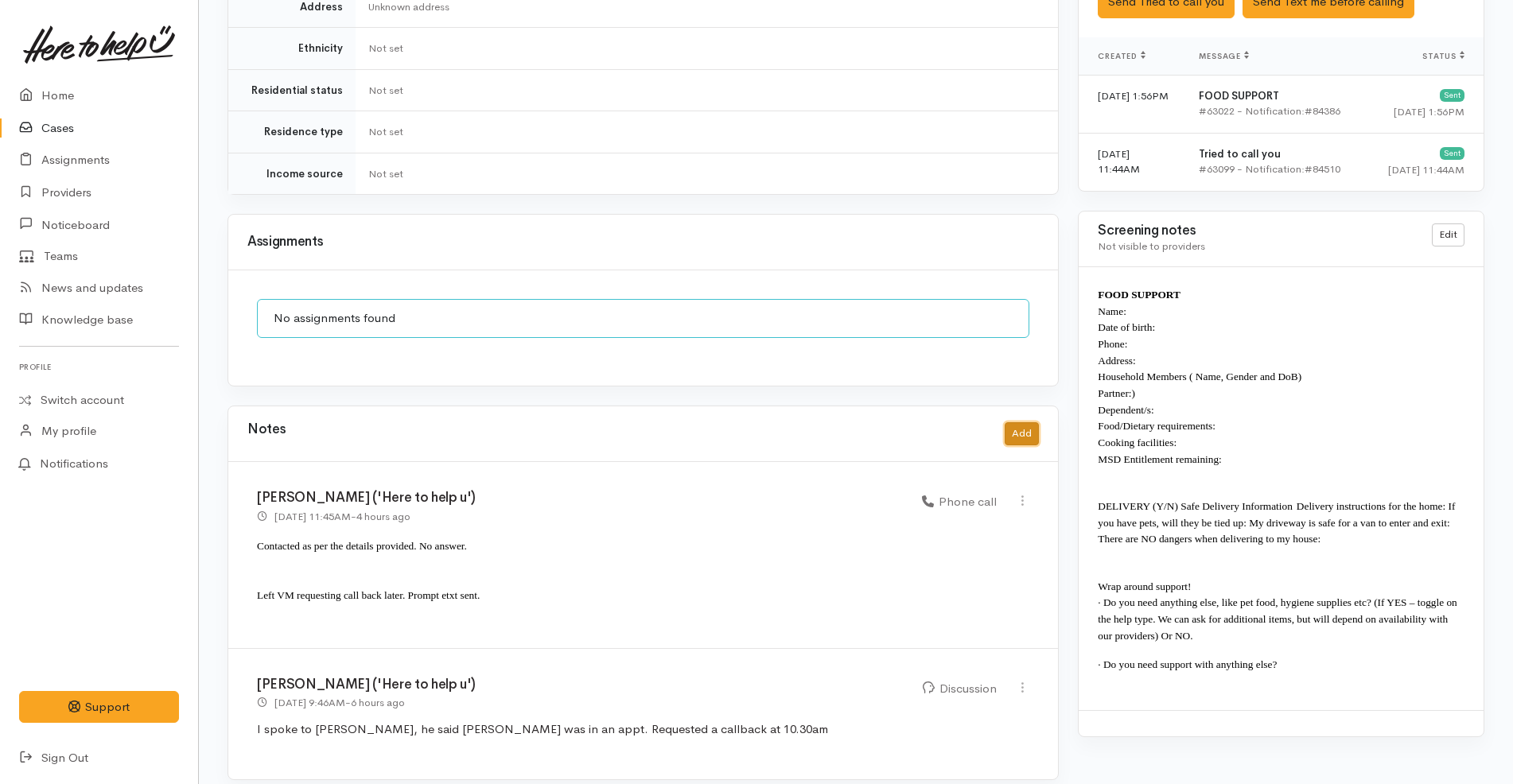
click at [1030, 422] on button "Add" at bounding box center [1022, 434] width 34 height 23
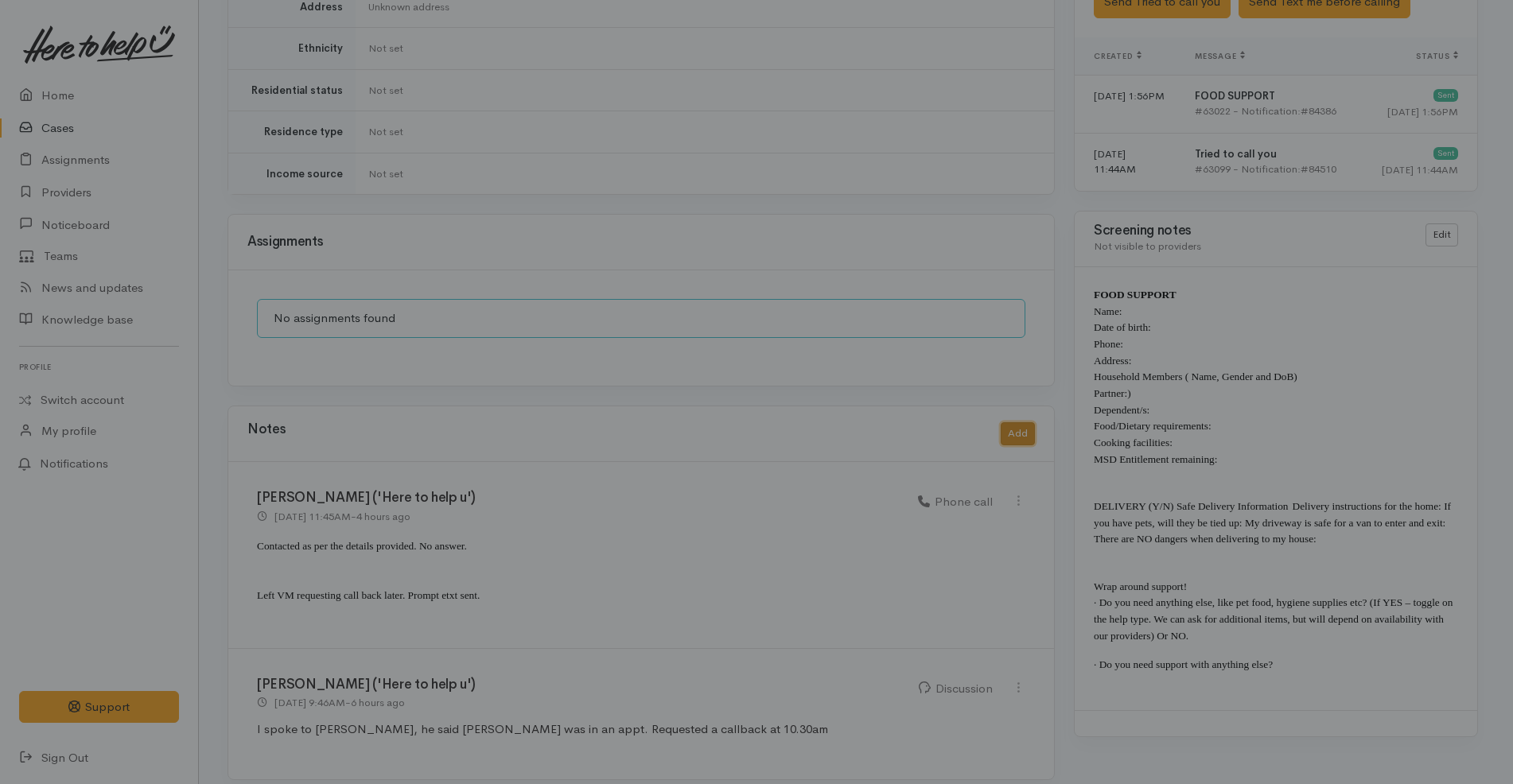
scroll to position [1003, 0]
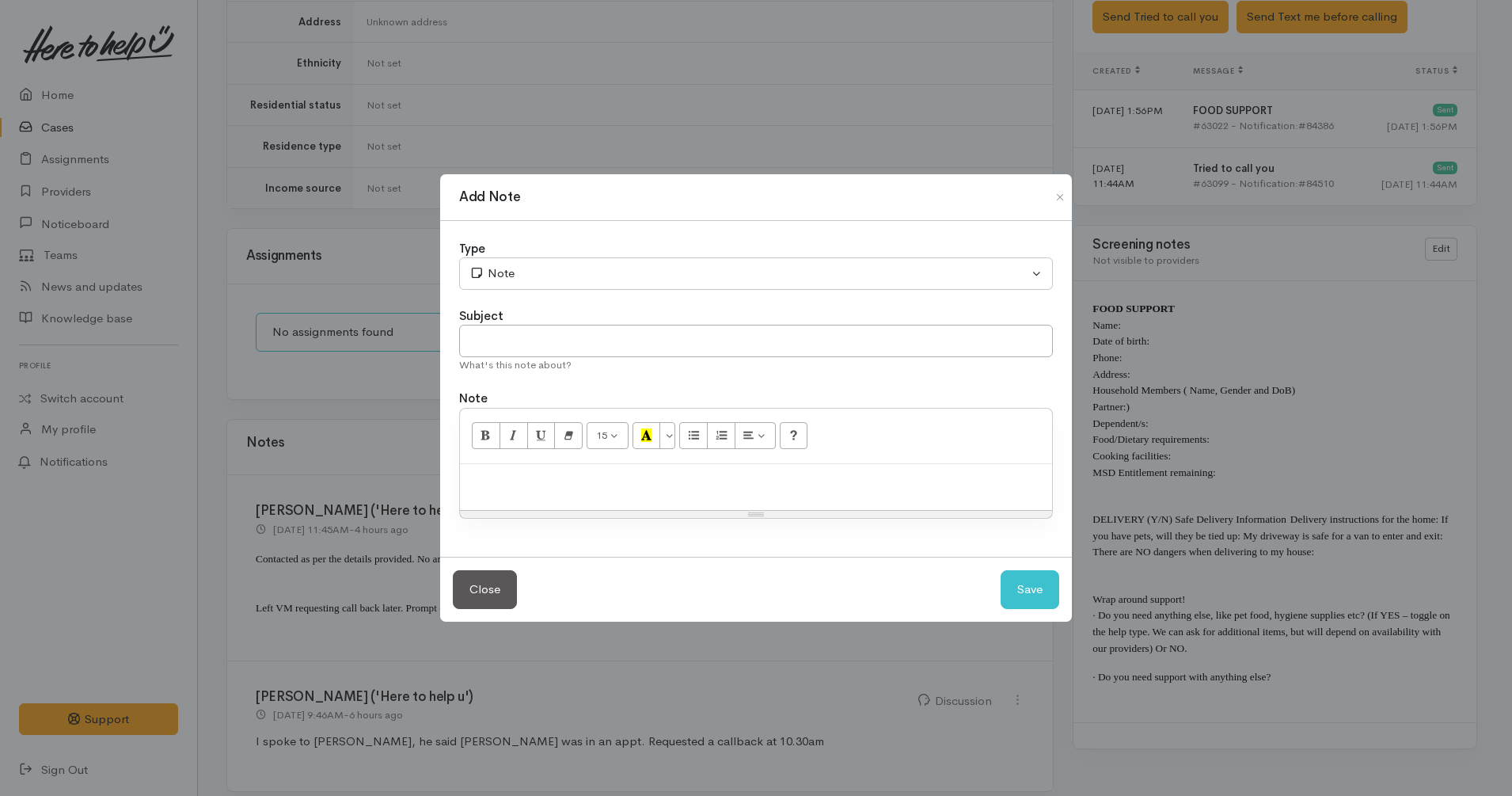
click at [668, 496] on div at bounding box center [756, 487] width 592 height 47
paste div
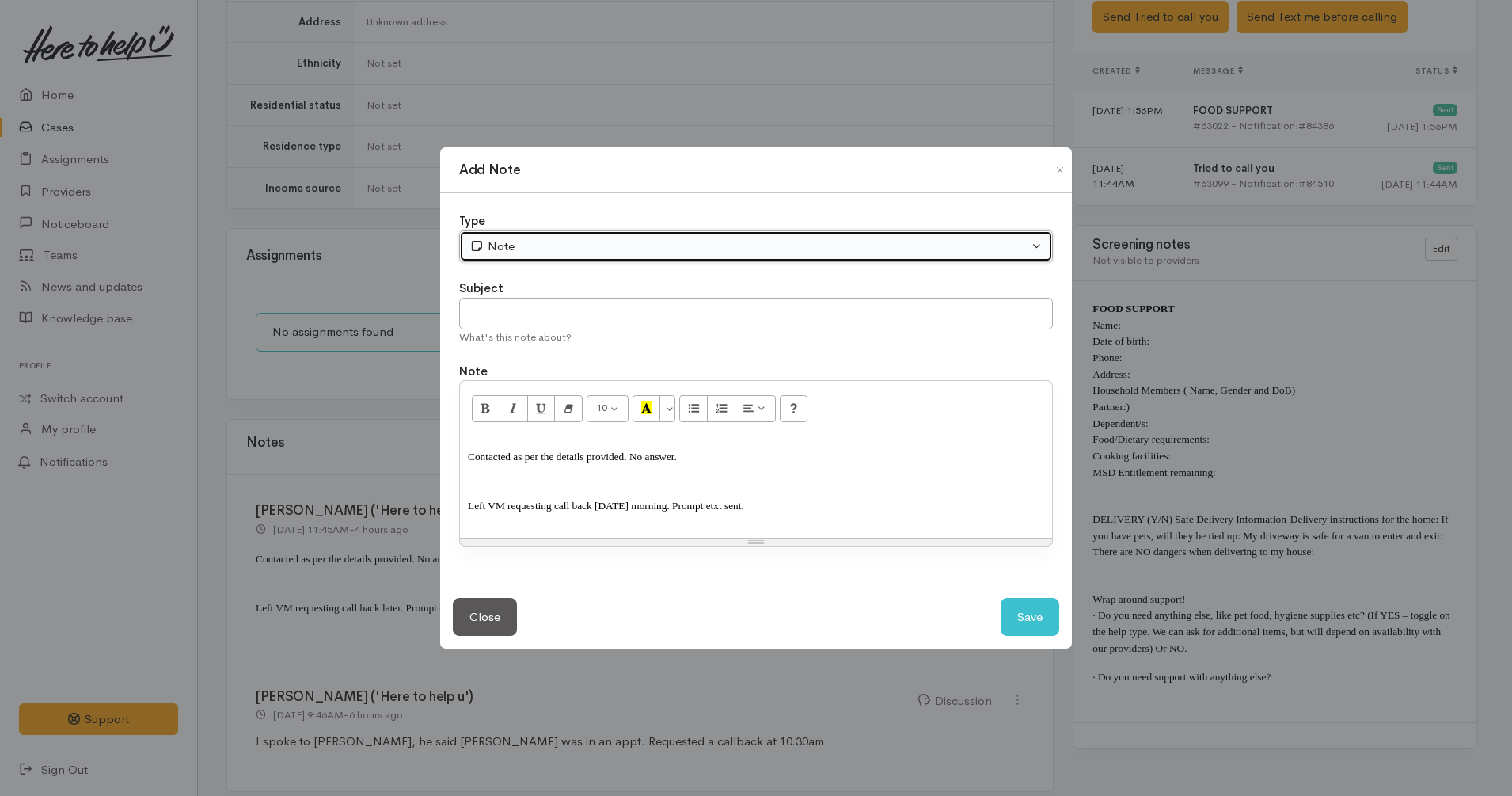
click at [549, 253] on div "Note" at bounding box center [748, 246] width 559 height 18
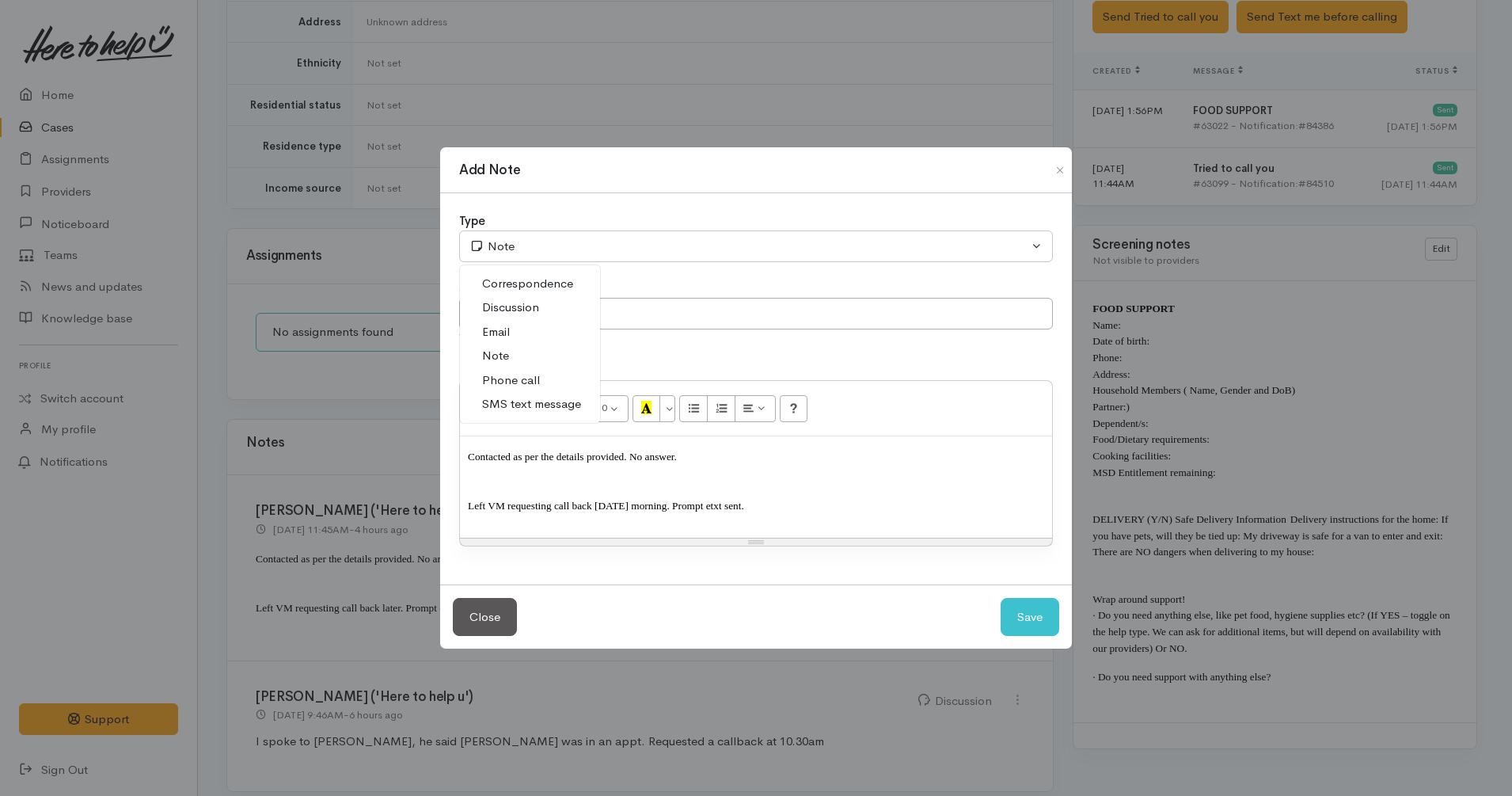
click at [531, 376] on span "Phone call" at bounding box center [511, 381] width 58 height 18
click at [1032, 611] on button "Save" at bounding box center [1030, 618] width 59 height 39
select select "1"
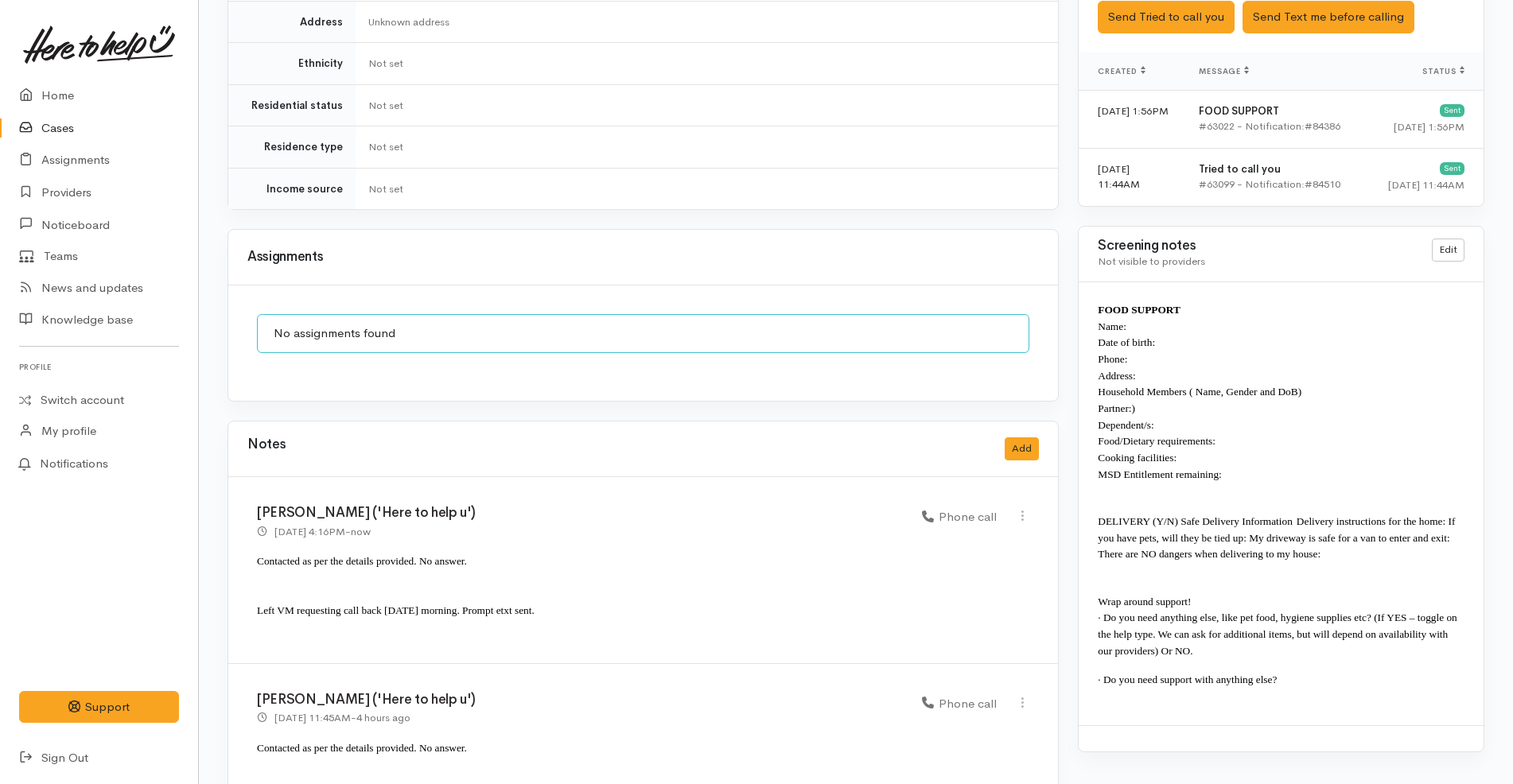
scroll to position [1205, 0]
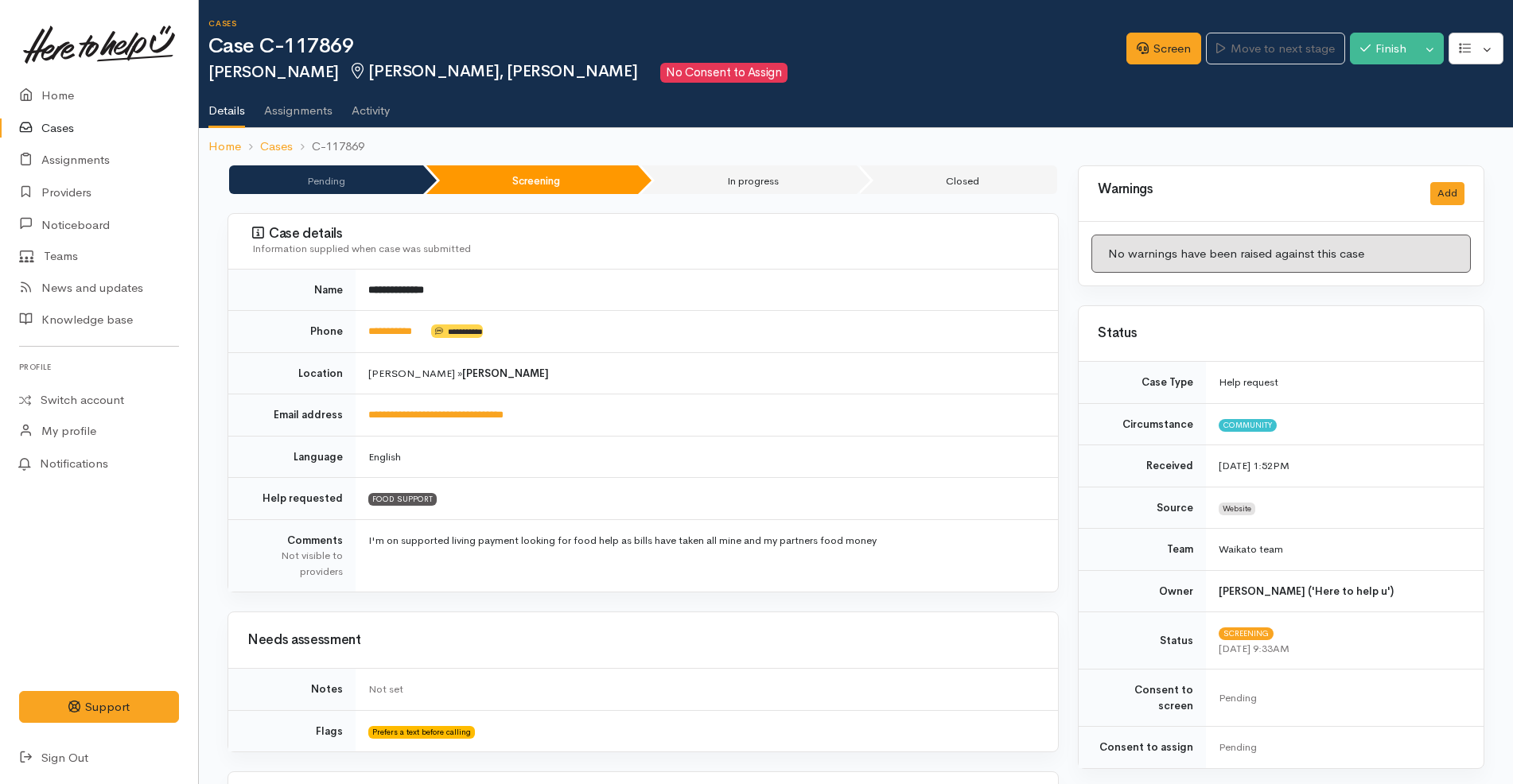
scroll to position [1205, 0]
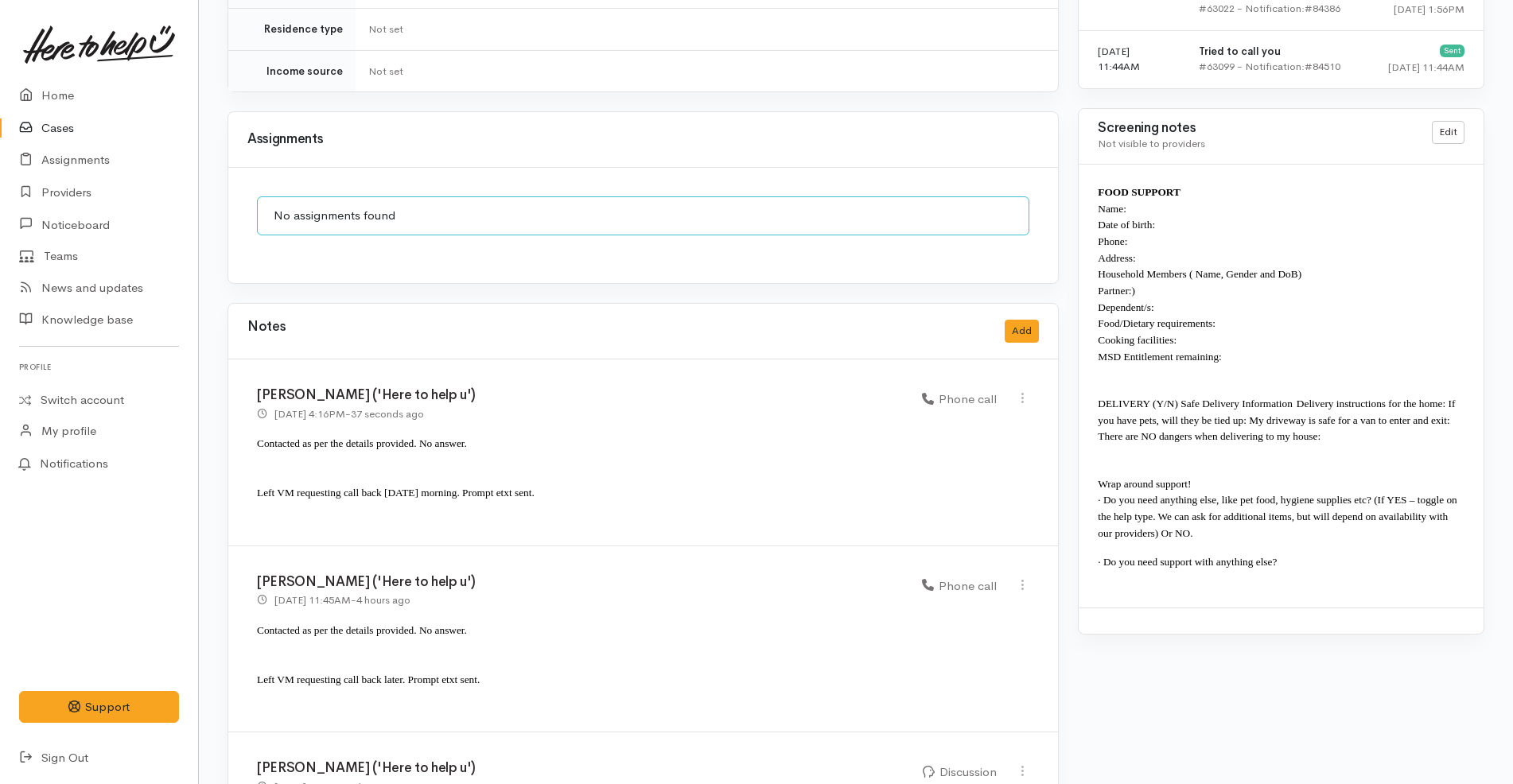
scroll to position [1205, 0]
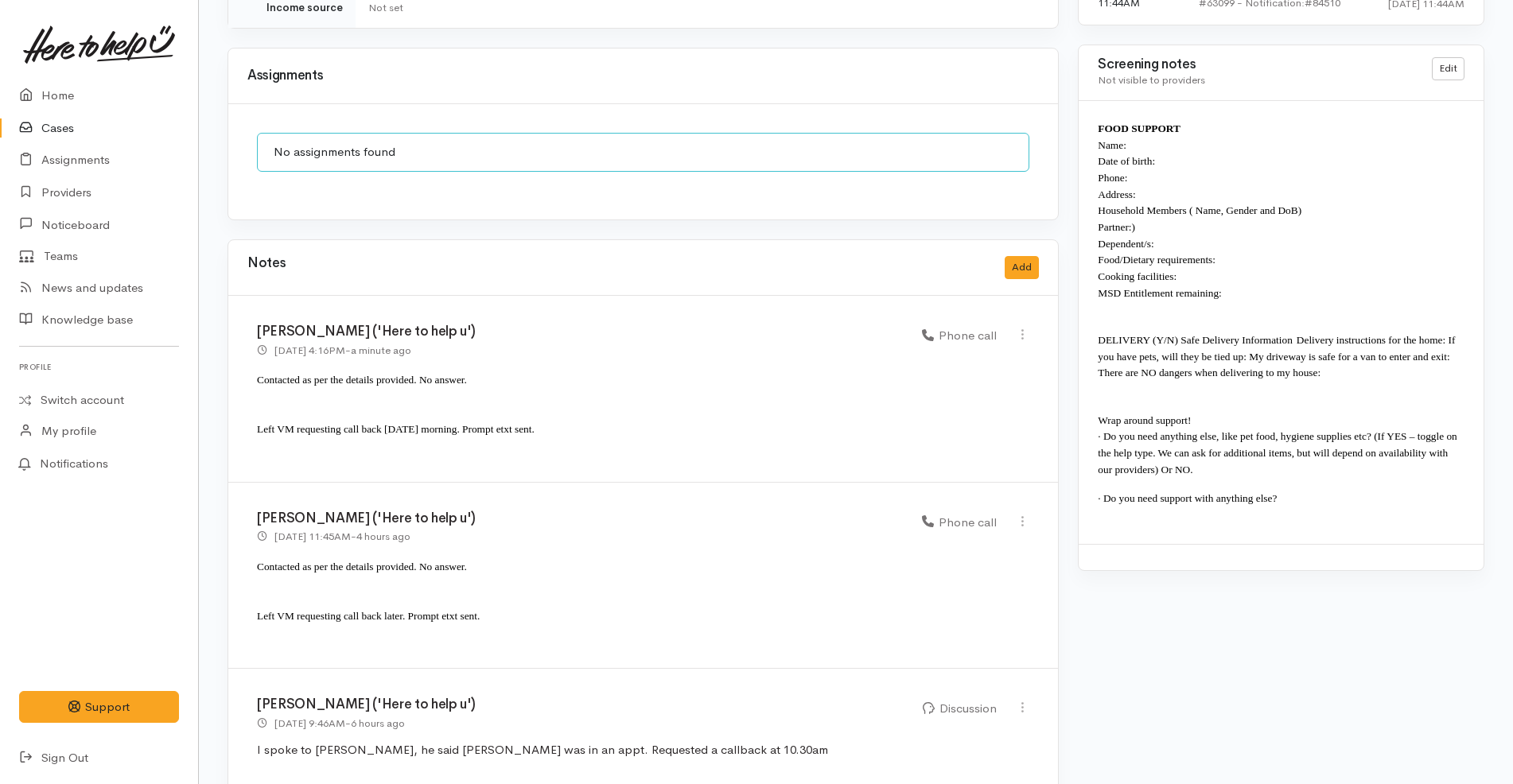
scroll to position [1205, 0]
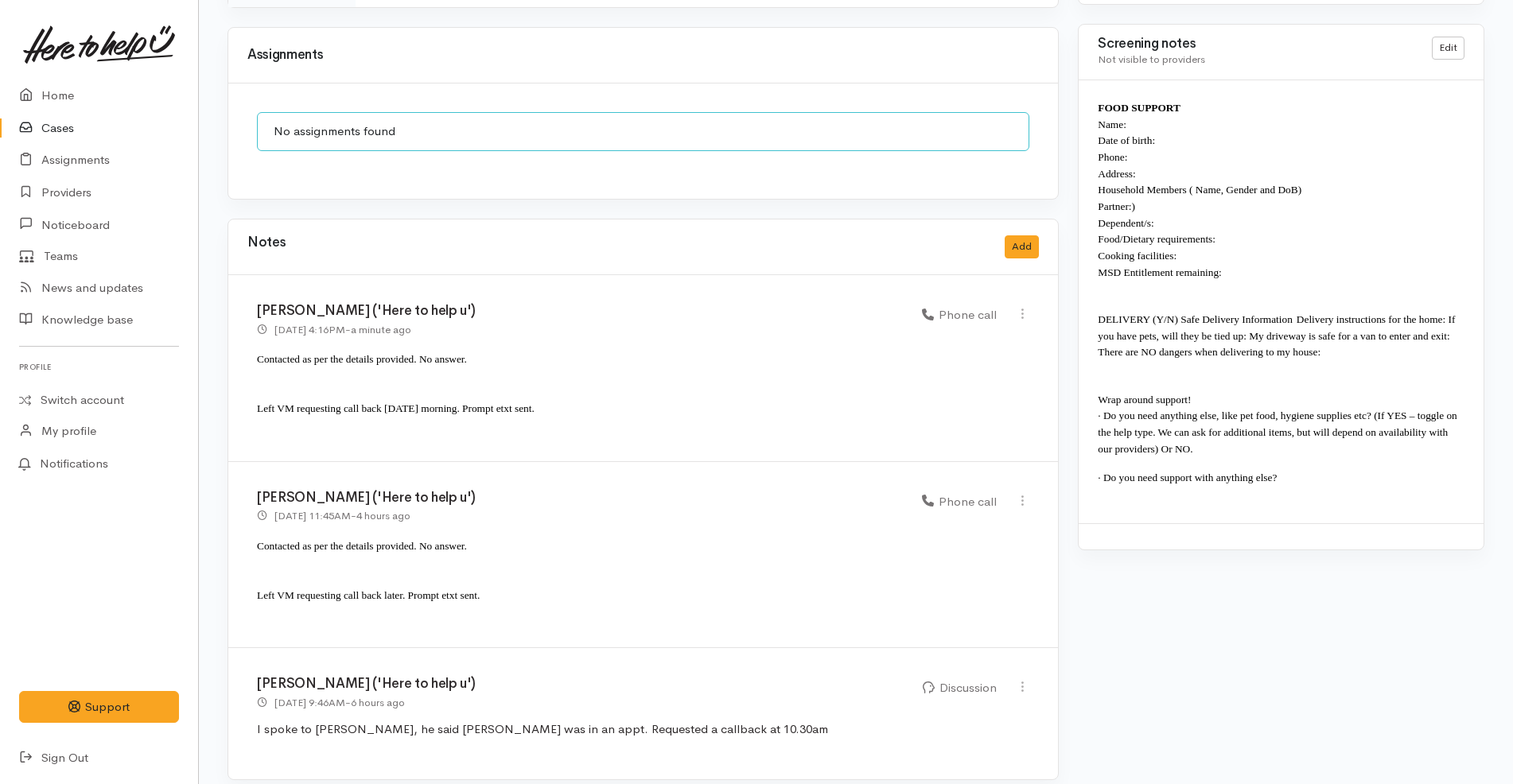
click at [1032, 304] on div "Edit [GEOGRAPHIC_DATA]" at bounding box center [1023, 314] width 33 height 22
click at [1022, 307] on icon at bounding box center [1023, 313] width 13 height 13
click at [972, 333] on link "Edit" at bounding box center [965, 345] width 126 height 25
select select "3"
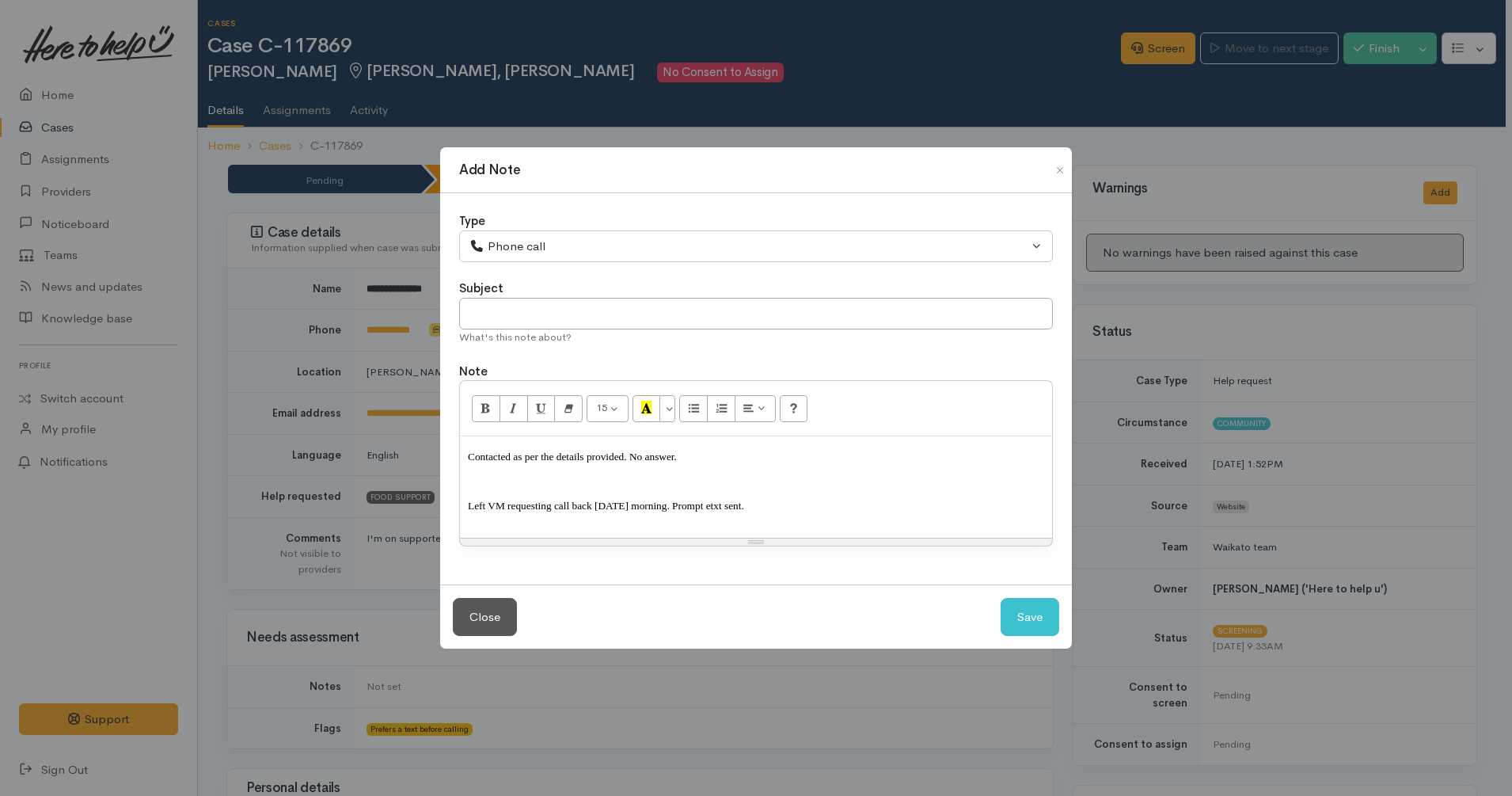
click at [809, 514] on p "Left VM requesting call back [DATE] morning. Prompt etxt sent." at bounding box center [756, 505] width 577 height 24
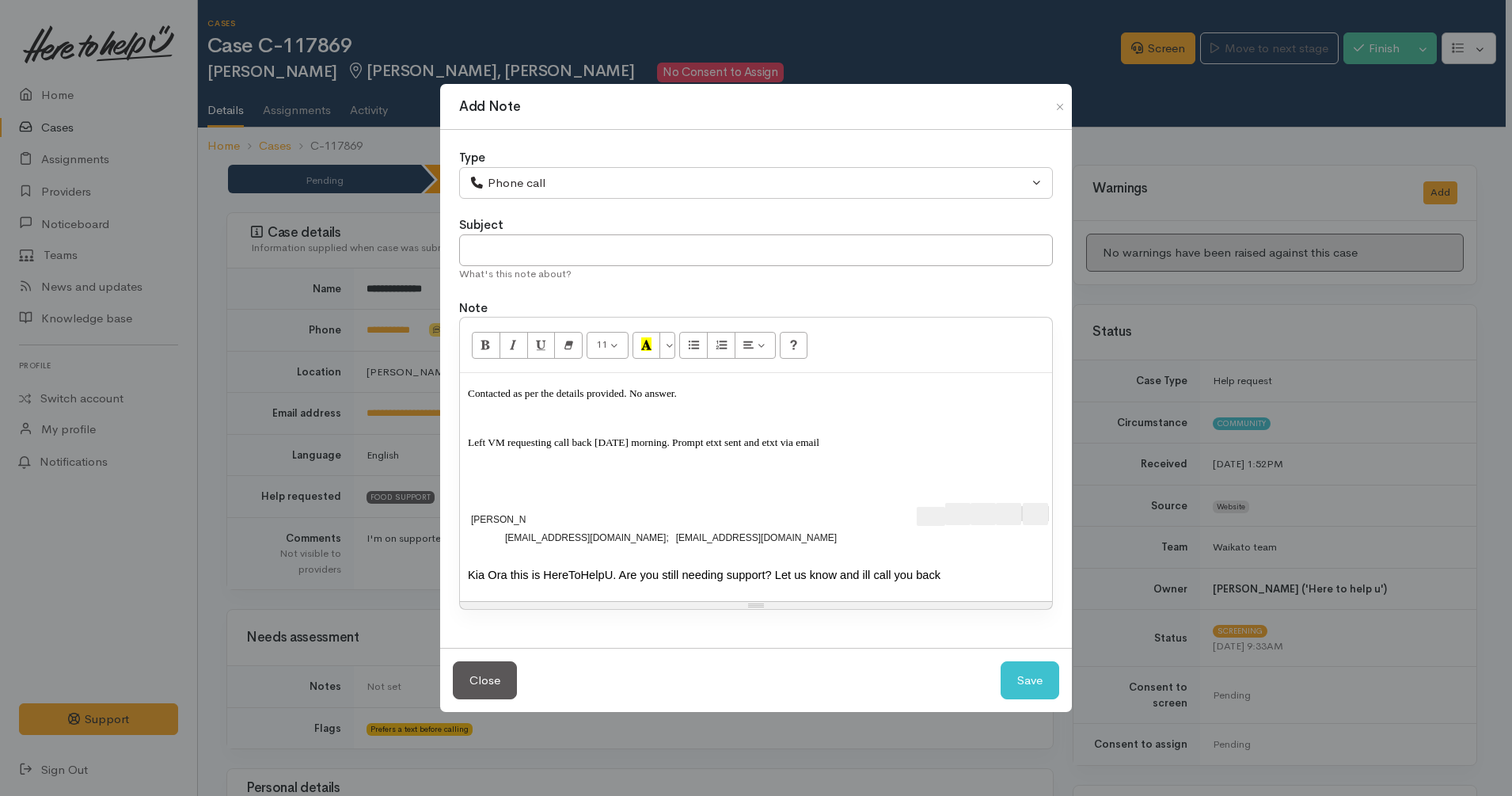
click at [748, 538] on div "​ 0221058575@etxt.co.nz; ​ 0274962829@etxt.co.nz ​" at bounding box center [734, 537] width 463 height 15
click at [468, 579] on div "Kia Ora this is HereToHelpU. Are you still needing support? Let us know and ill…" at bounding box center [756, 575] width 577 height 18
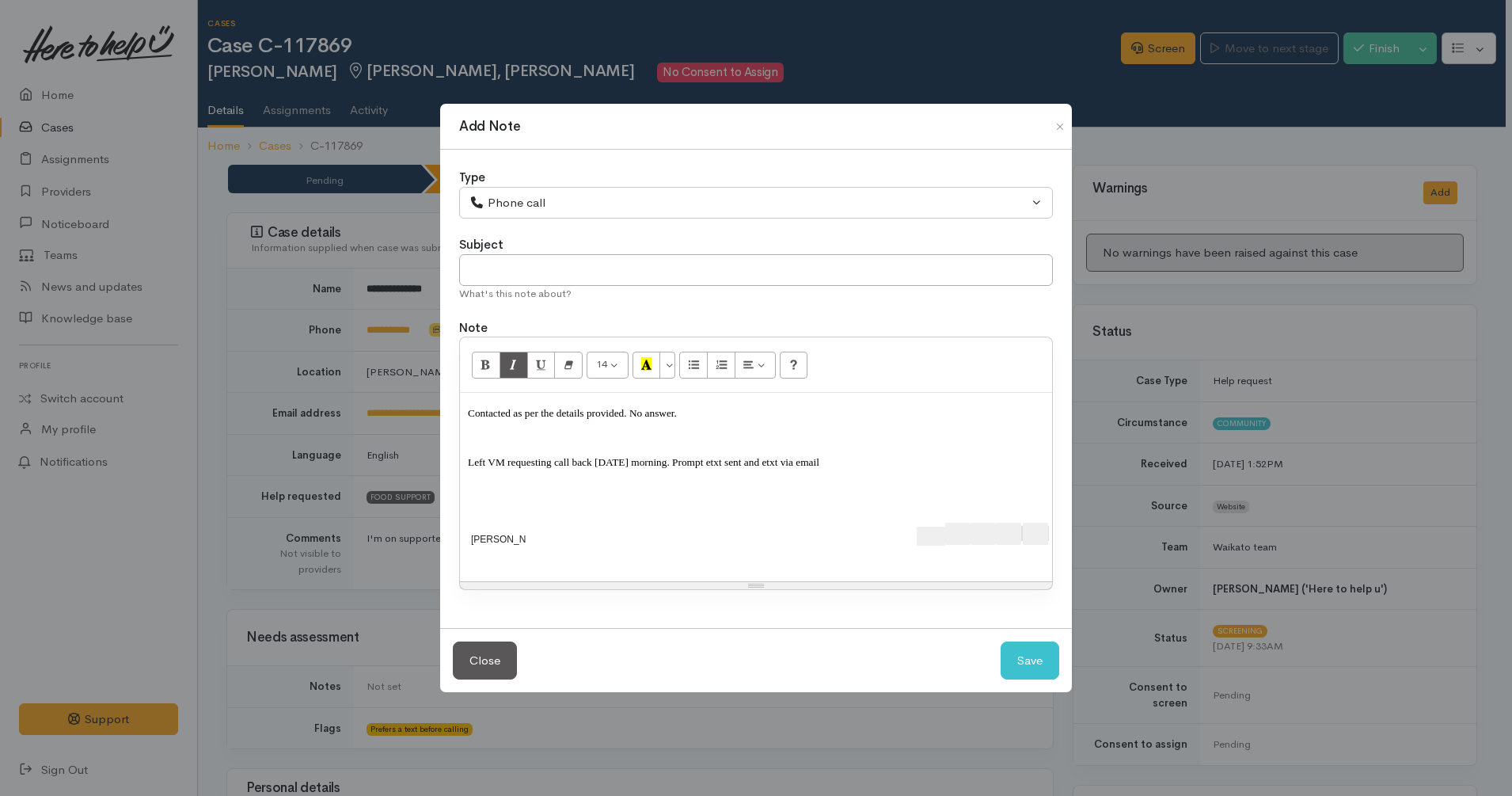
click at [583, 520] on div "Contacted as per the details provided. No answer. Left VM requesting call back …" at bounding box center [756, 486] width 592 height 188
drag, startPoint x: 913, startPoint y: 481, endPoint x: 965, endPoint y: 663, distance: 189.3
click at [965, 663] on div "Add Note Type Correspondence Discussion Email Note Phone call SMS text message …" at bounding box center [756, 398] width 634 height 591
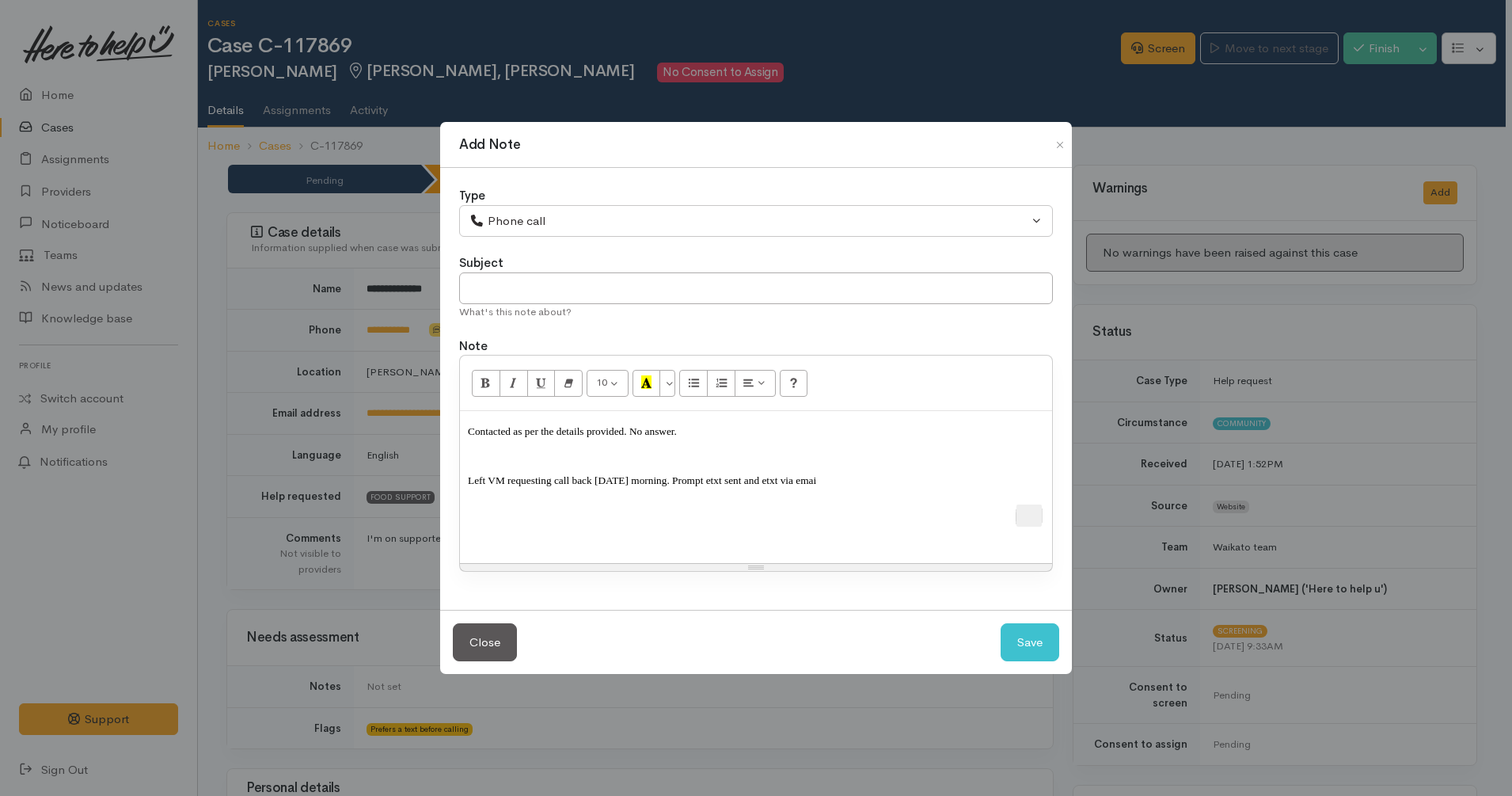
click at [894, 482] on p "Left VM requesting call back tomorrow morning. Prompt etxt sent and etxt via em…" at bounding box center [756, 479] width 577 height 24
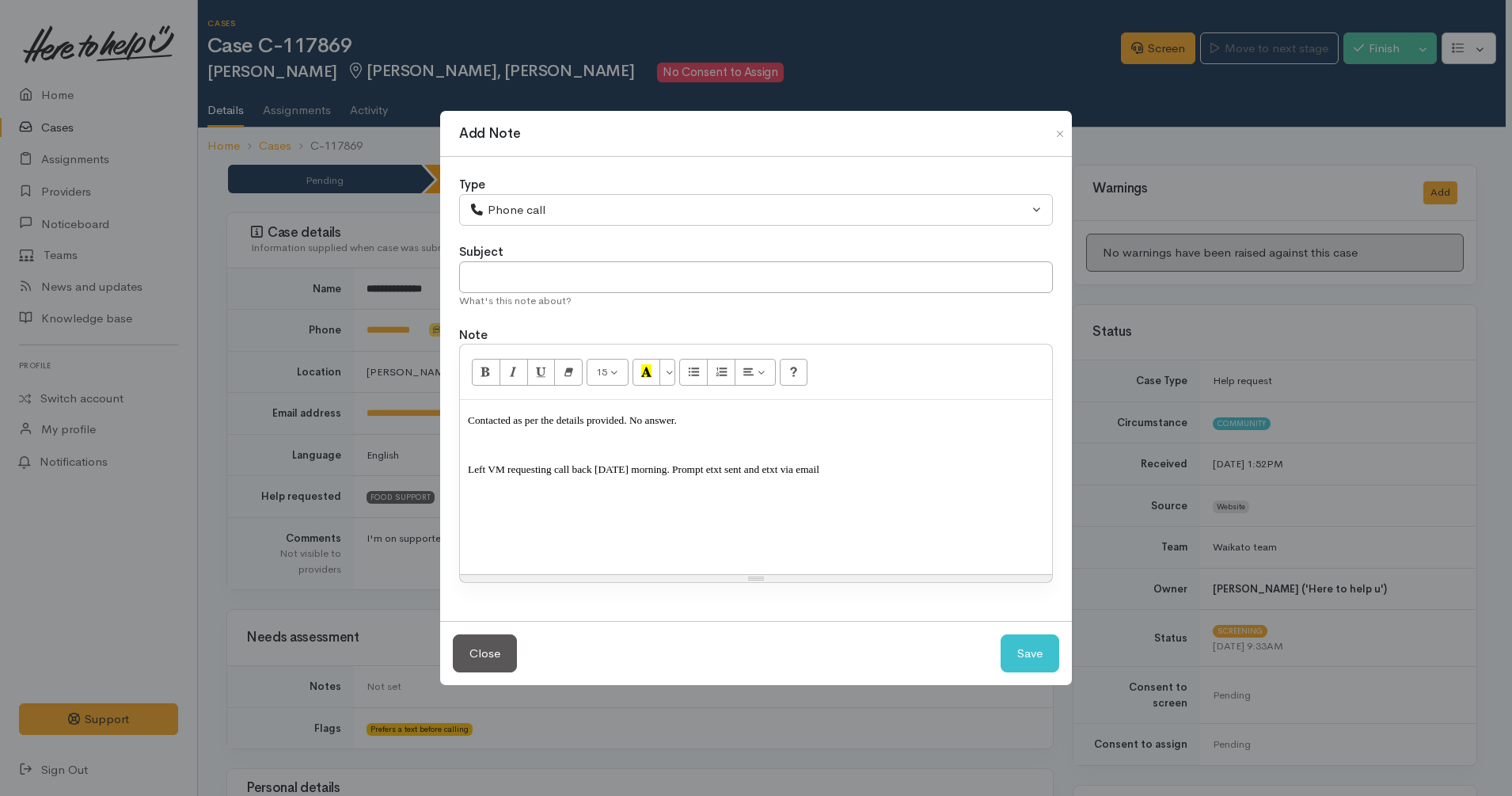
click at [868, 523] on div "Contacted as per the details provided. No answer. Left VM requesting call back …" at bounding box center [756, 486] width 592 height 173
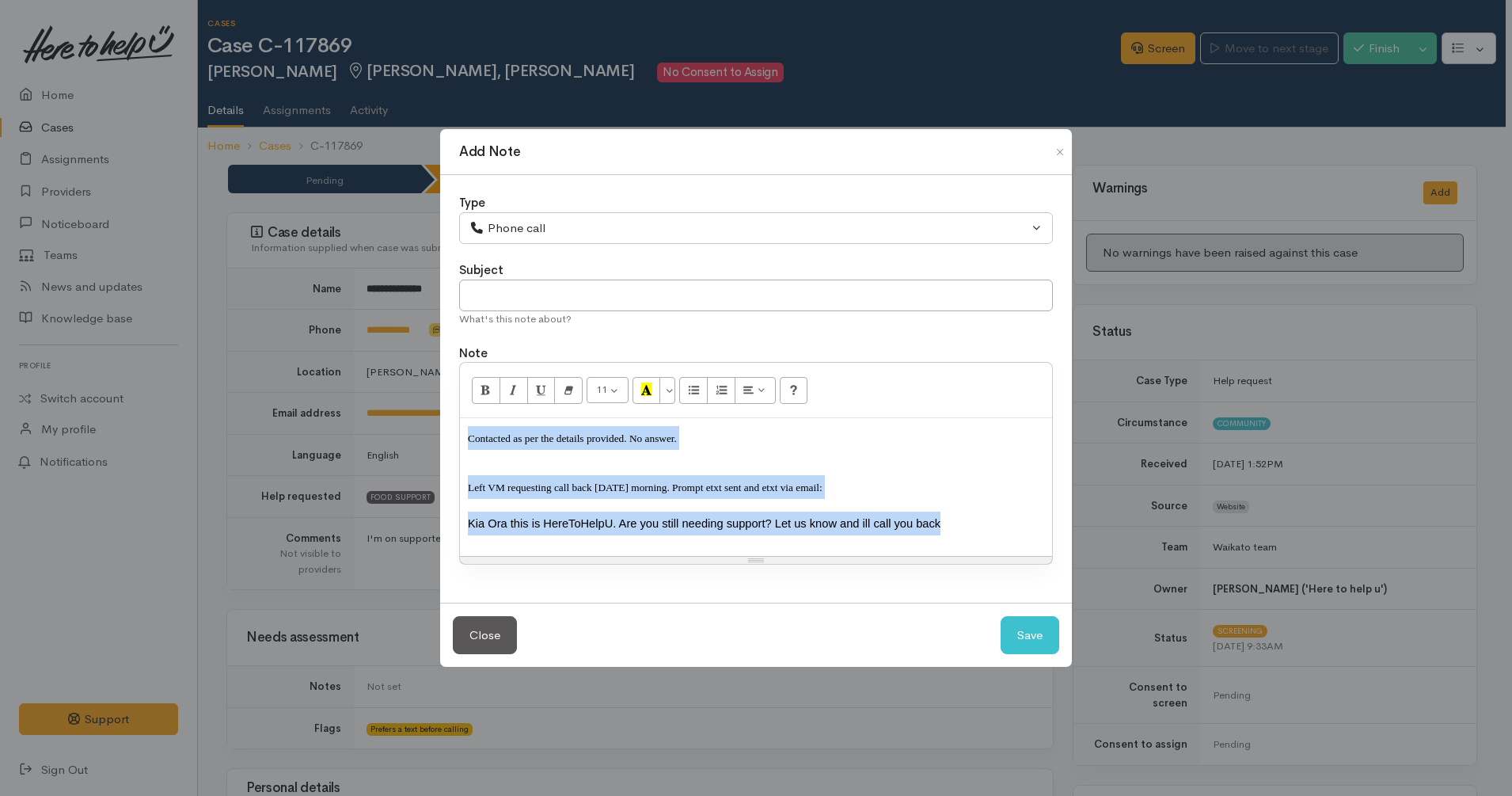
drag, startPoint x: 933, startPoint y: 522, endPoint x: 407, endPoint y: 420, distance: 535.8
click at [407, 420] on div "Add Note Type Correspondence Discussion Email Note Phone call SMS text message …" at bounding box center [756, 398] width 1512 height 796
click at [467, 521] on div "Contacted as per the details provided. No answer. Left VM requesting call back …" at bounding box center [756, 486] width 592 height 138
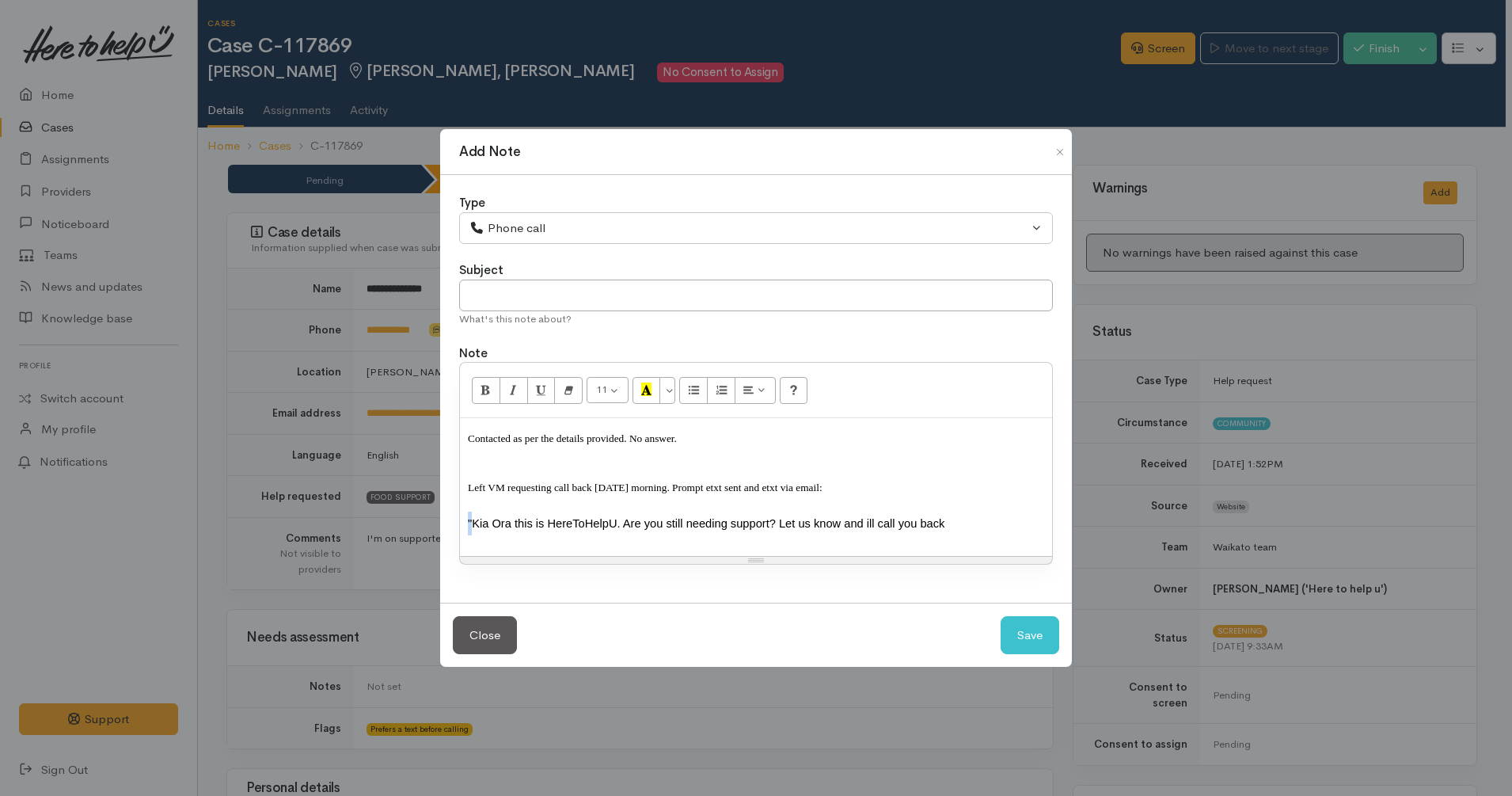
copy span """
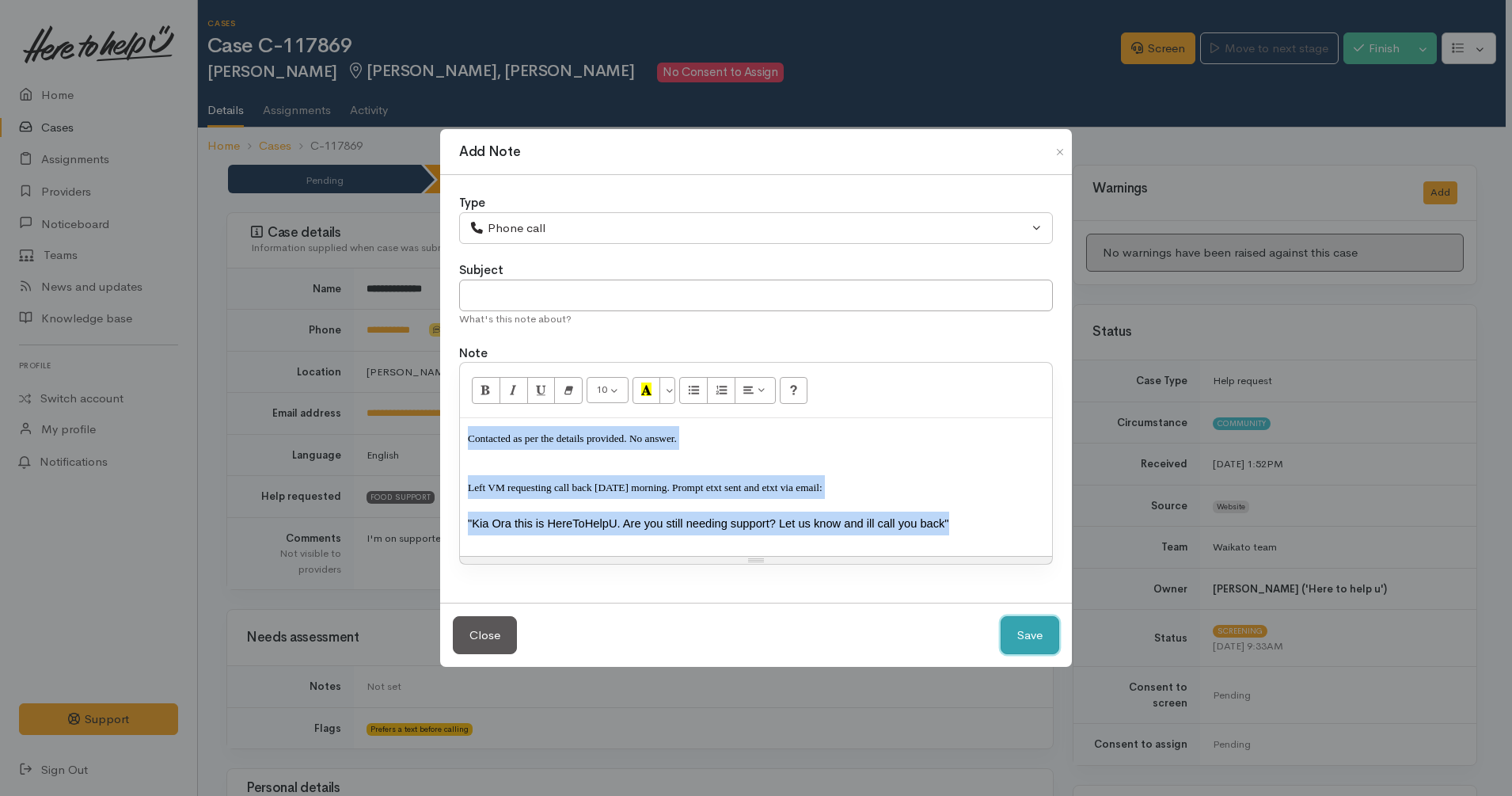
click at [1041, 638] on button "Save" at bounding box center [1030, 636] width 59 height 39
select select "1"
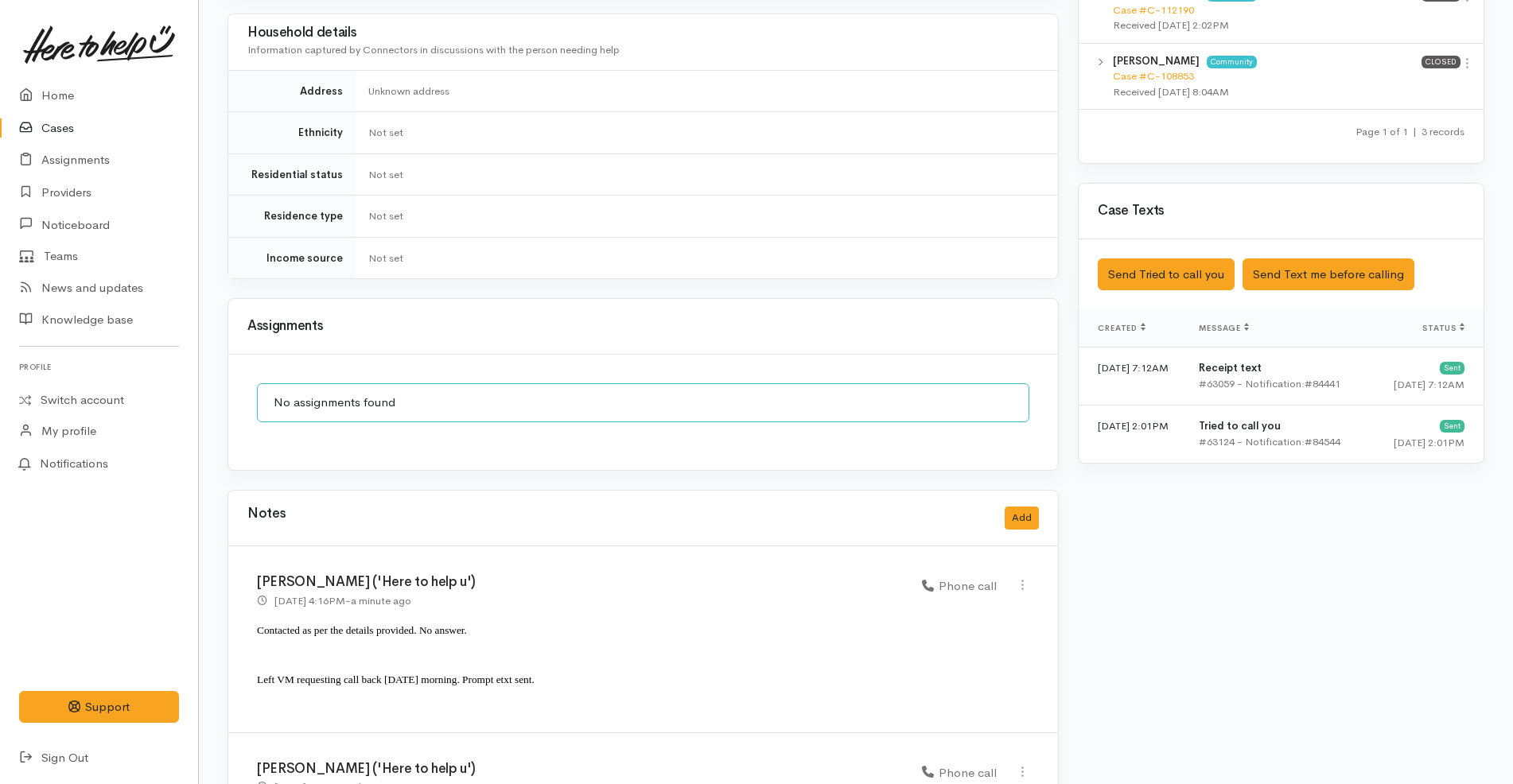
scroll to position [1073, 0]
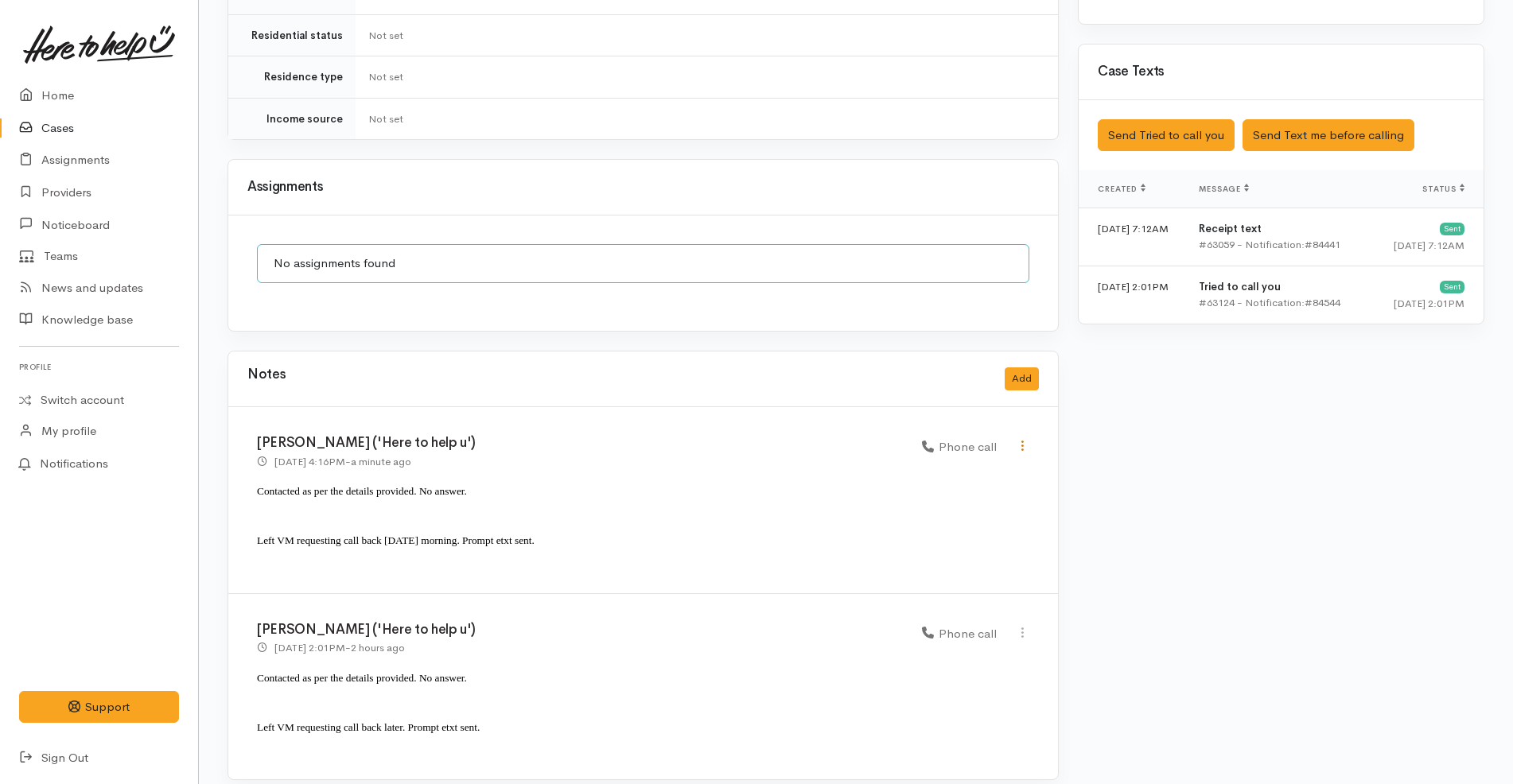
click at [1024, 439] on icon at bounding box center [1023, 446] width 13 height 13
click at [960, 464] on link "Edit" at bounding box center [965, 477] width 126 height 25
select select "3"
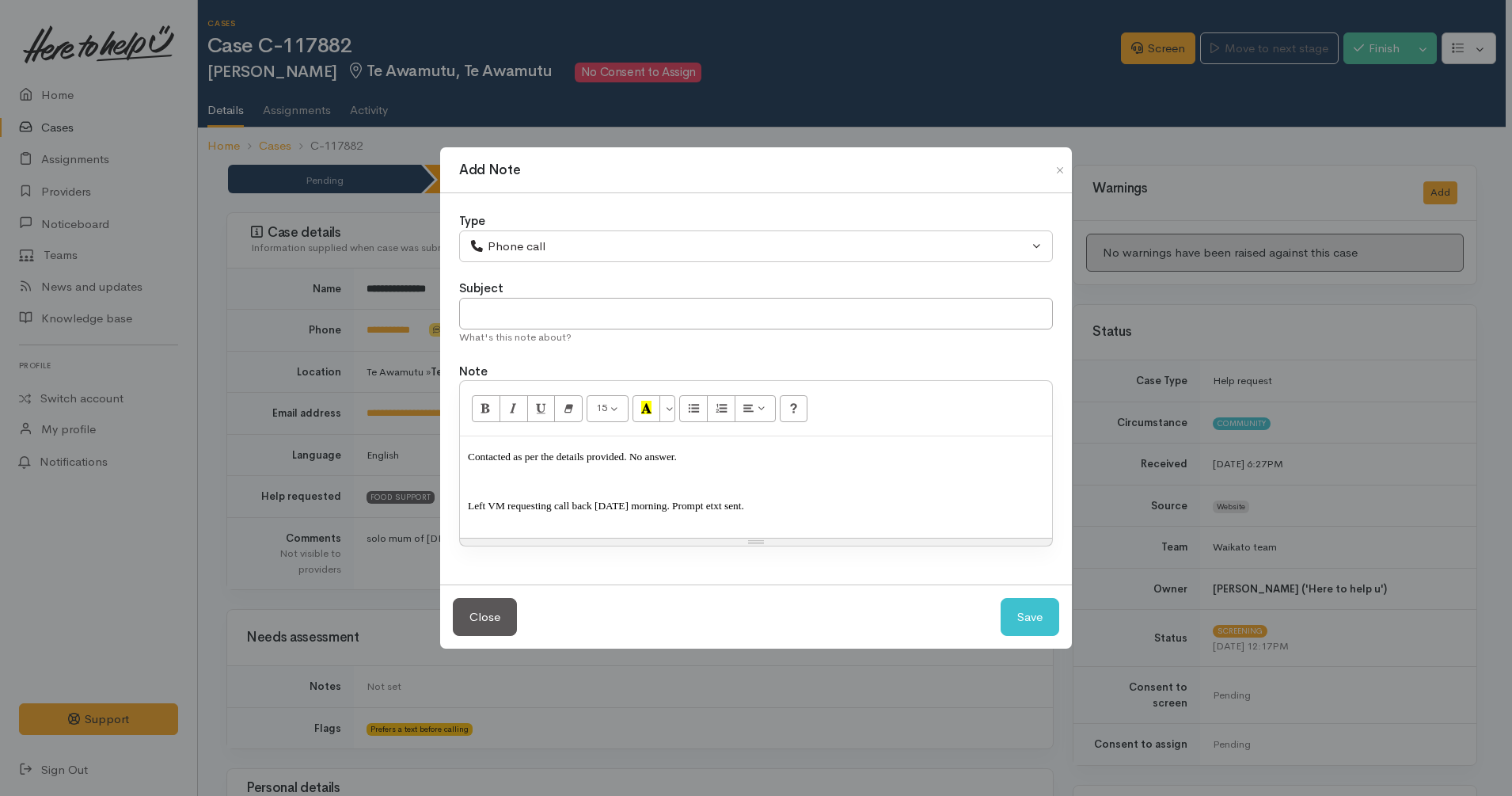
click at [796, 475] on p "Contacted as per the details provided. No answer." at bounding box center [756, 462] width 577 height 36
paste div
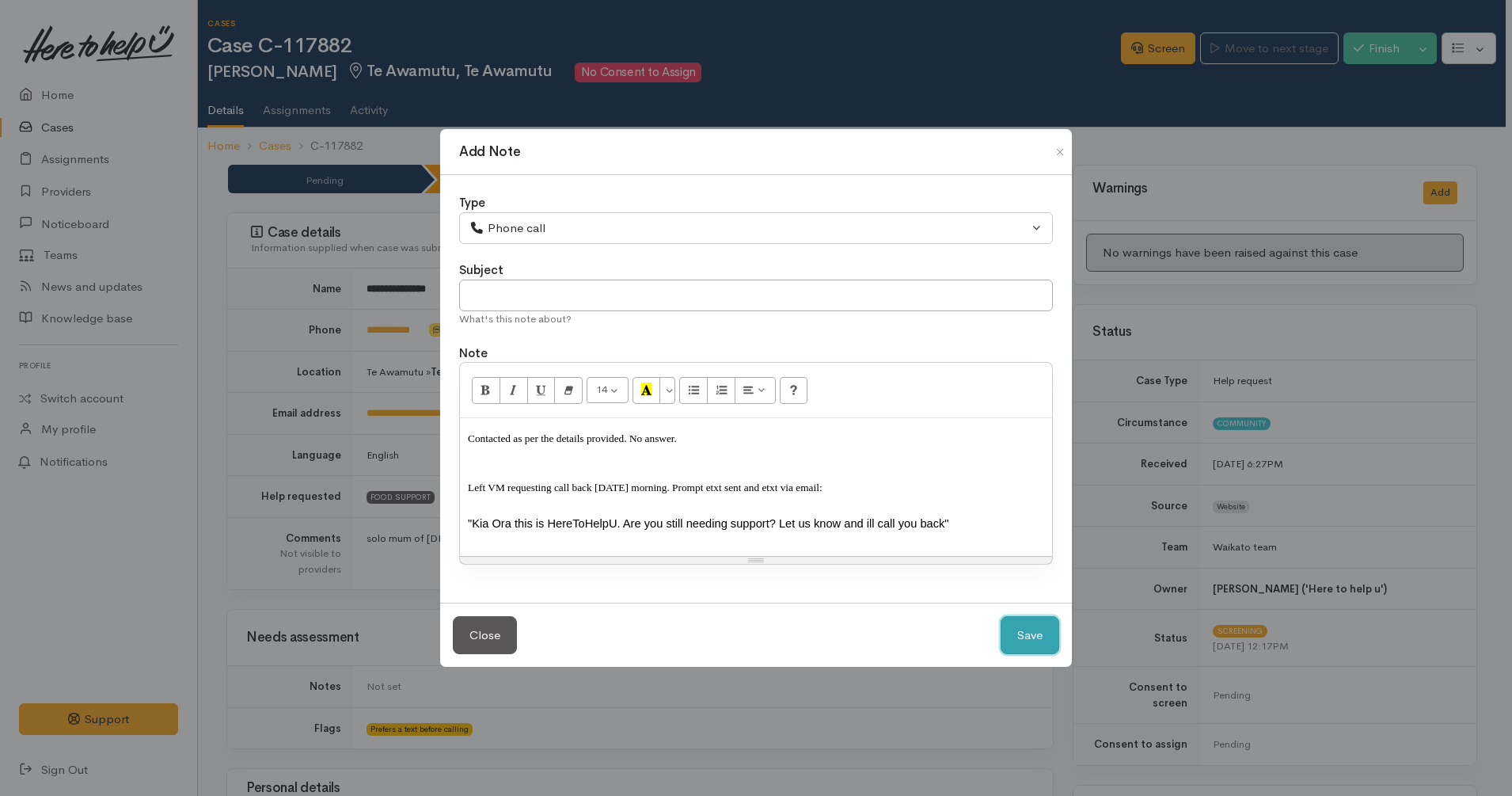
click at [1044, 638] on button "Save" at bounding box center [1030, 636] width 59 height 39
select select "1"
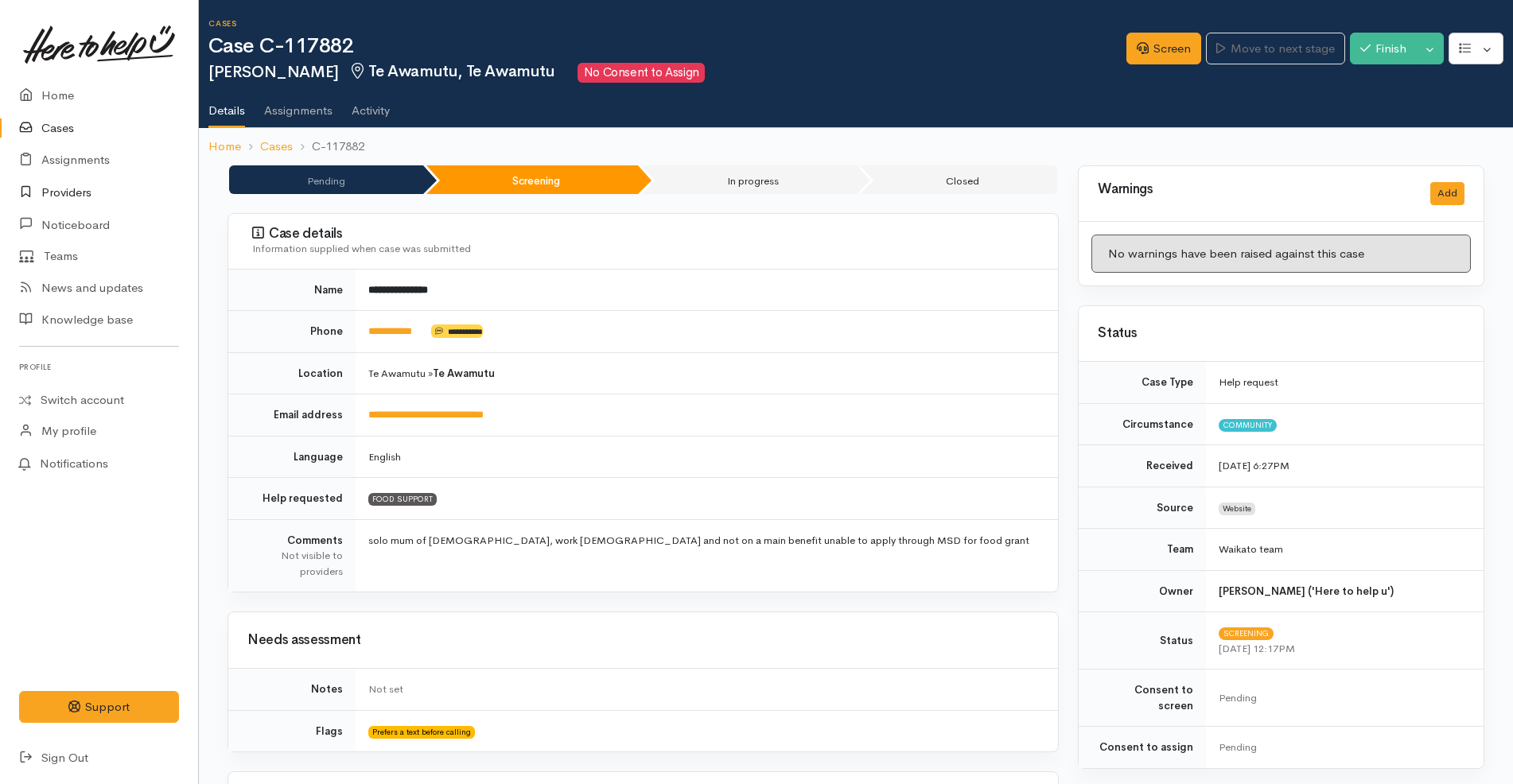
click at [95, 196] on link "Providers" at bounding box center [99, 193] width 198 height 33
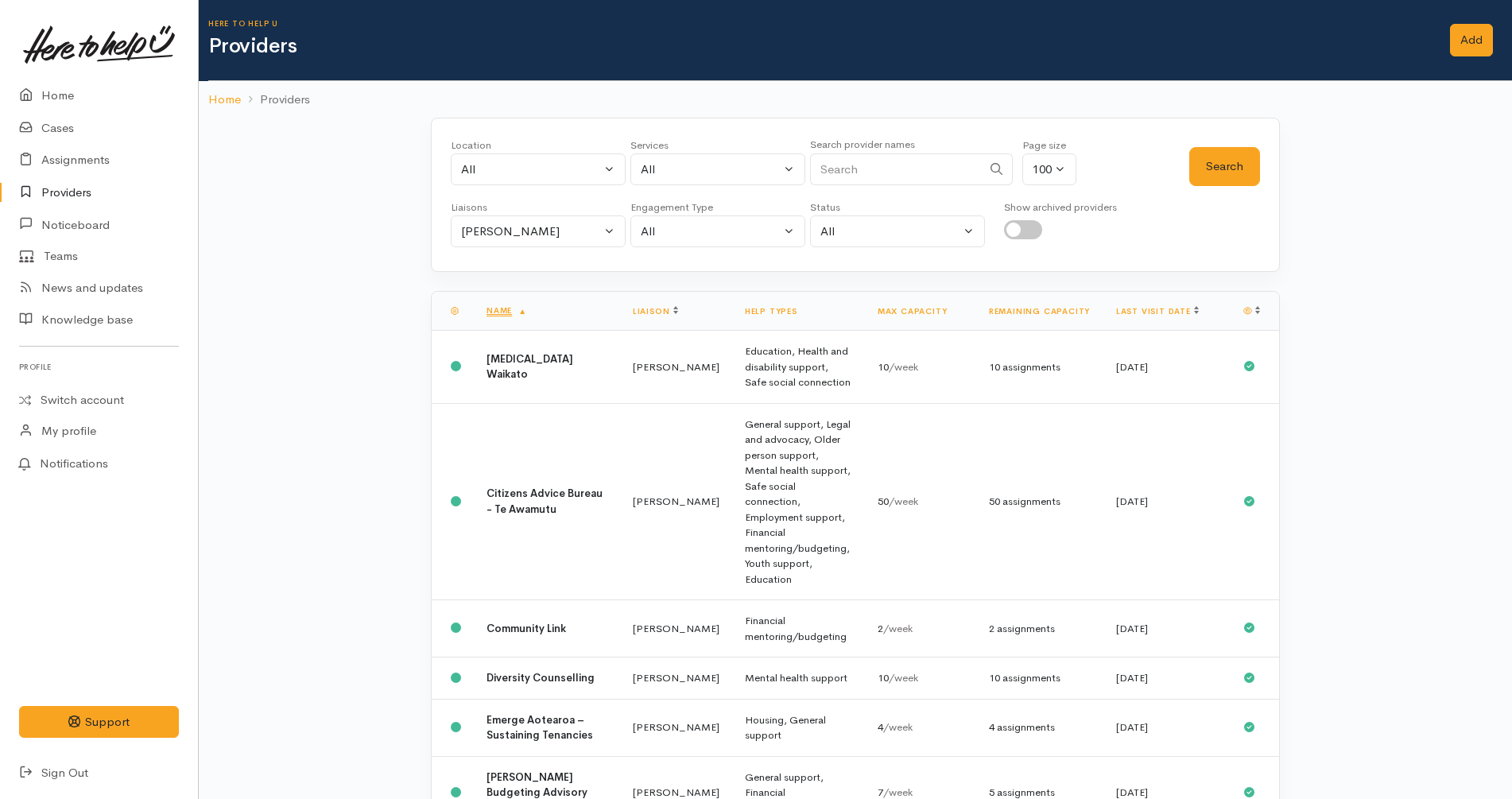
click at [1032, 222] on input "checkbox" at bounding box center [1023, 229] width 38 height 19
checkbox input "true"
click at [1166, 316] on link "Last visit date" at bounding box center [1158, 312] width 83 height 11
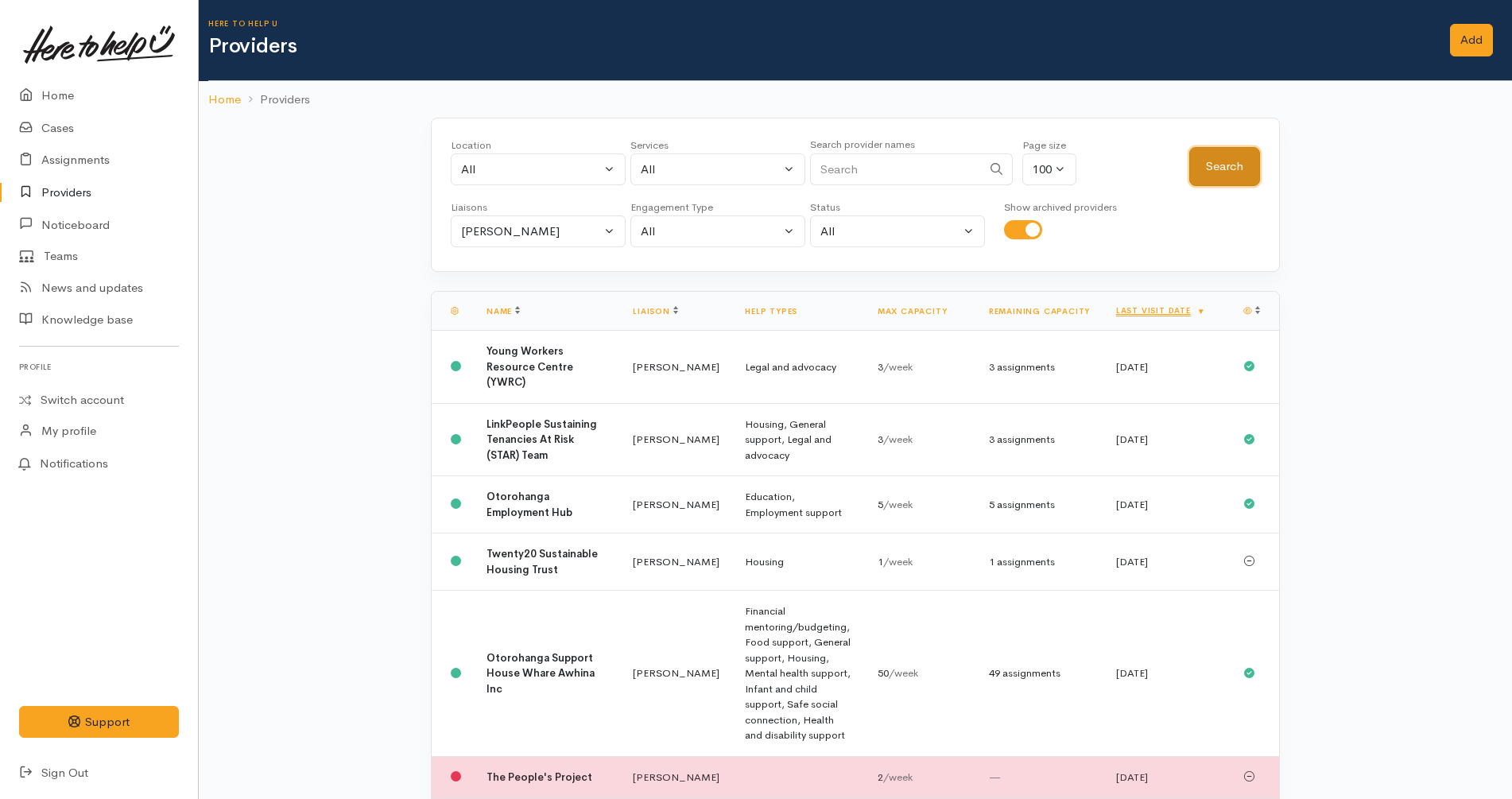
click at [1241, 158] on button "Search" at bounding box center [1225, 167] width 71 height 39
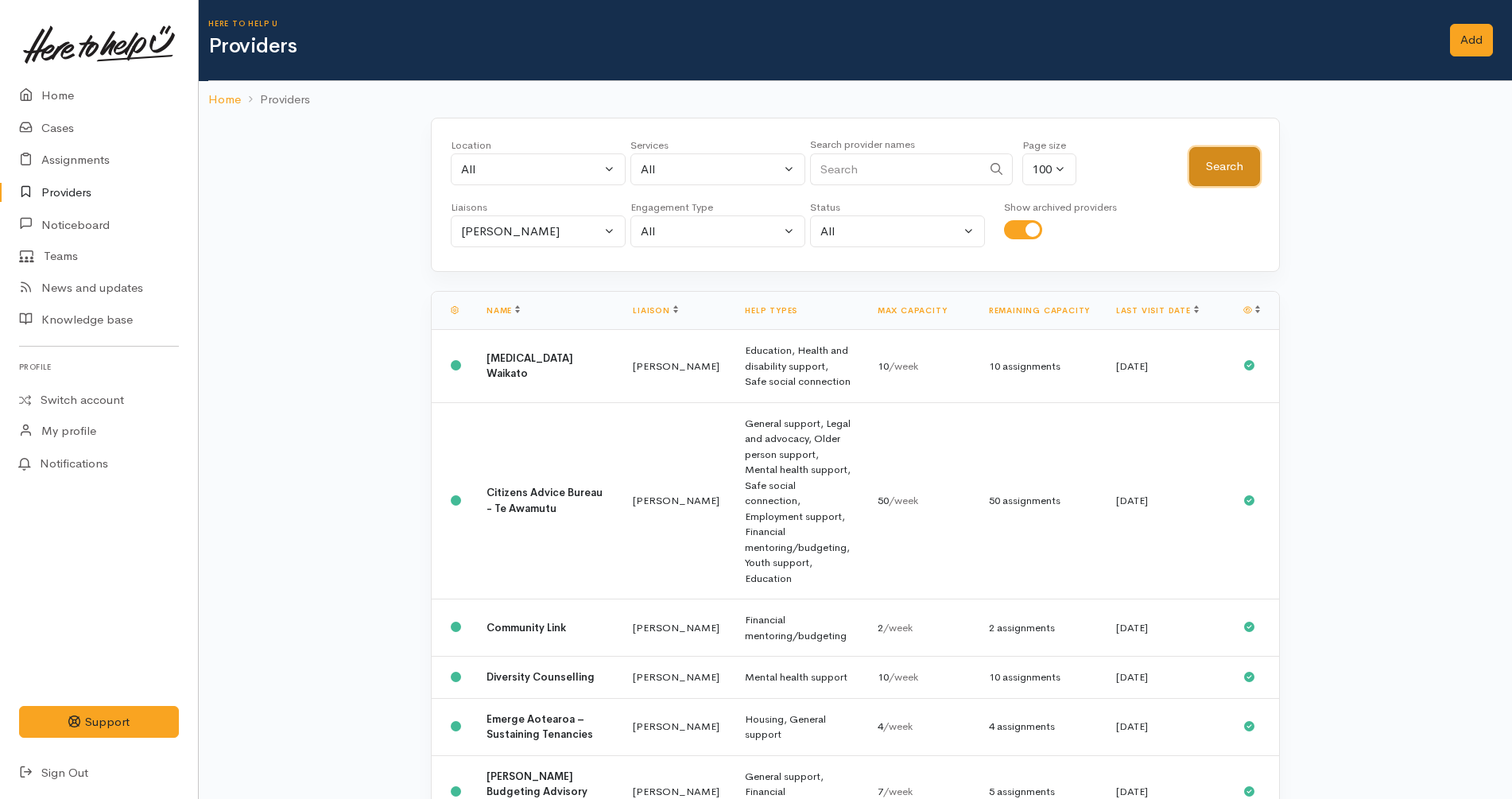
click at [1220, 160] on button "Search" at bounding box center [1225, 167] width 71 height 39
click at [1148, 310] on link "Last visit date" at bounding box center [1158, 311] width 83 height 11
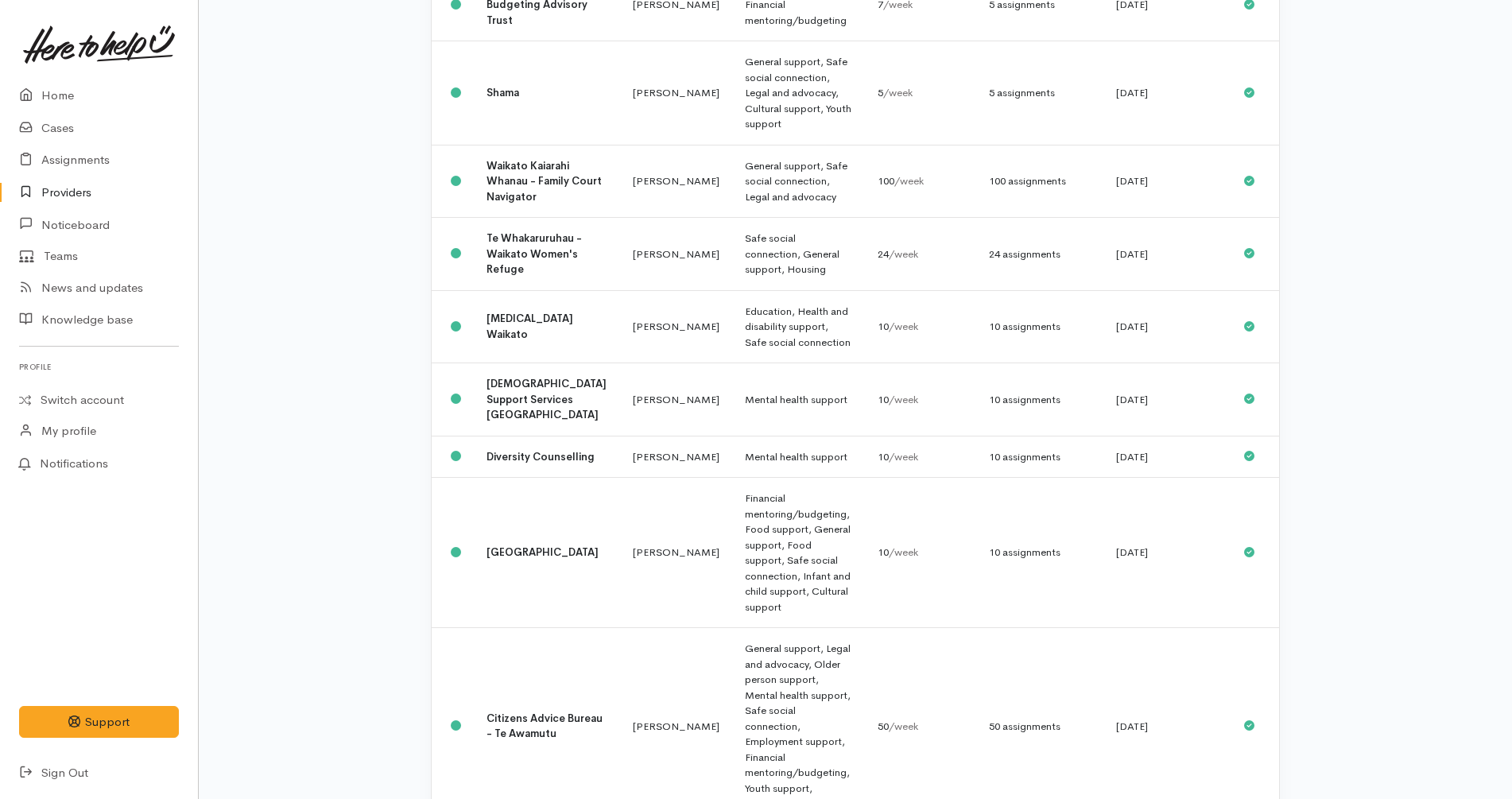
scroll to position [1386, 0]
